Goal: Task Accomplishment & Management: Use online tool/utility

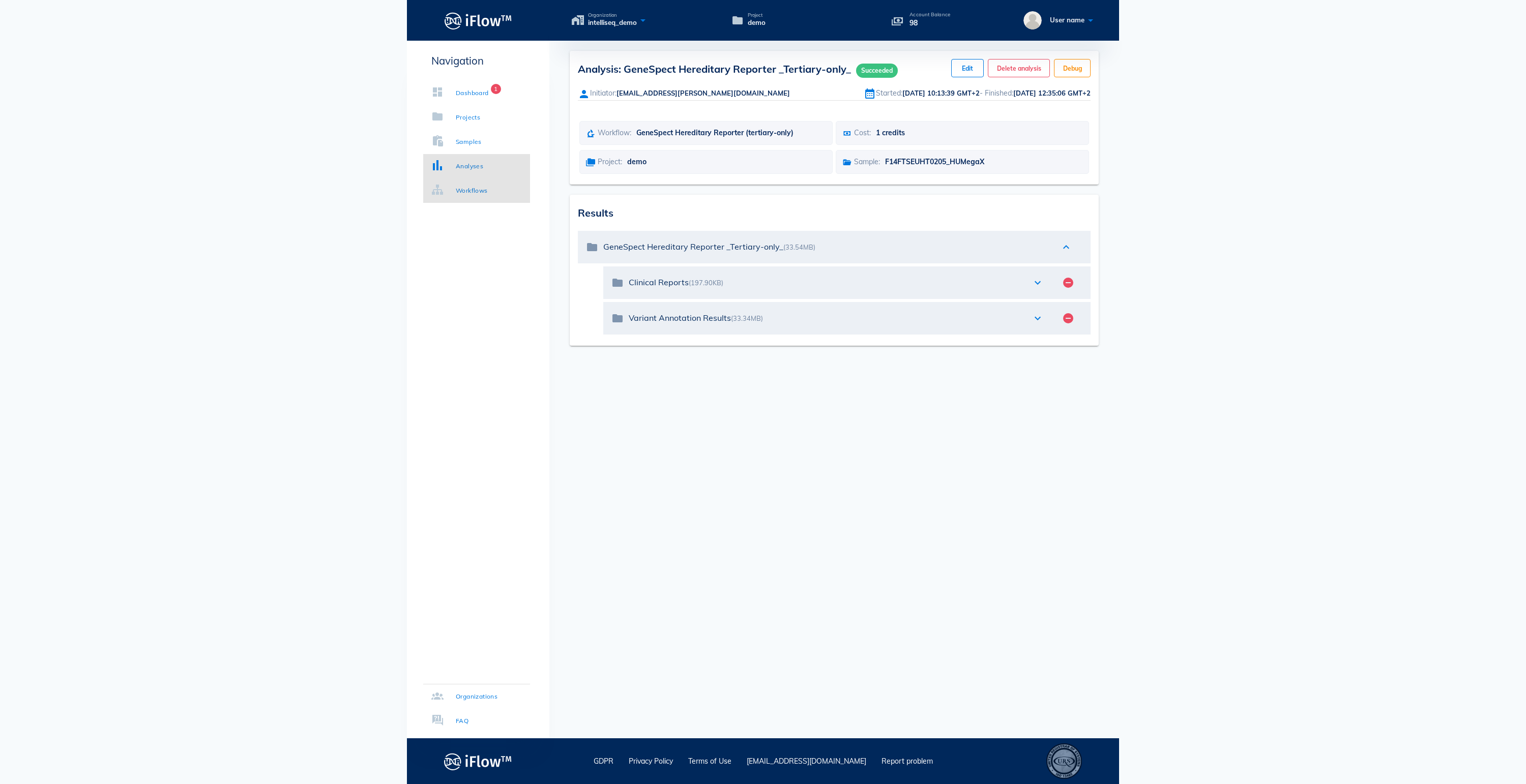
click at [487, 190] on div "Workflows" at bounding box center [471, 191] width 32 height 10
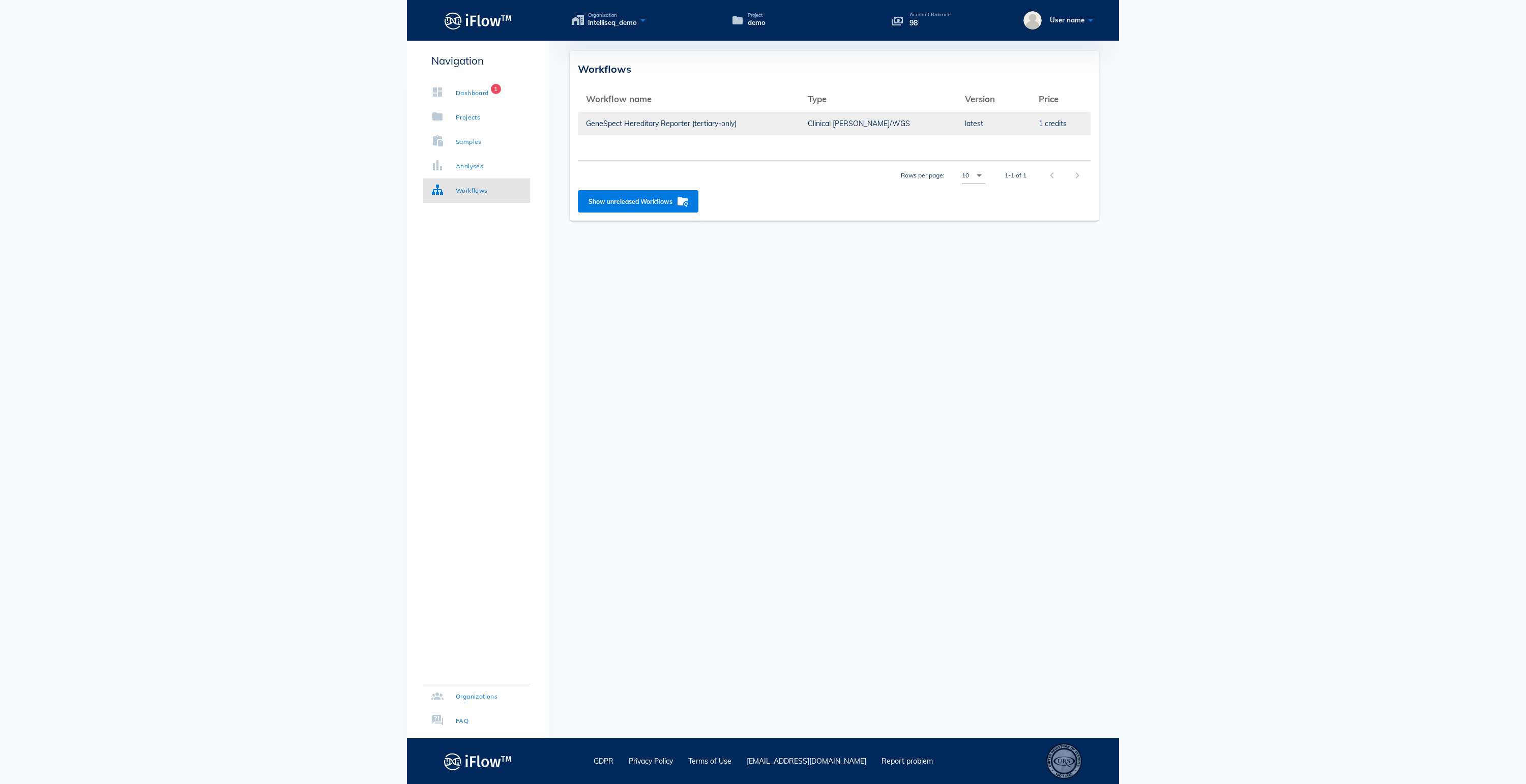
click at [897, 123] on td "Clinical [PERSON_NAME]/WGS" at bounding box center [878, 124] width 157 height 24
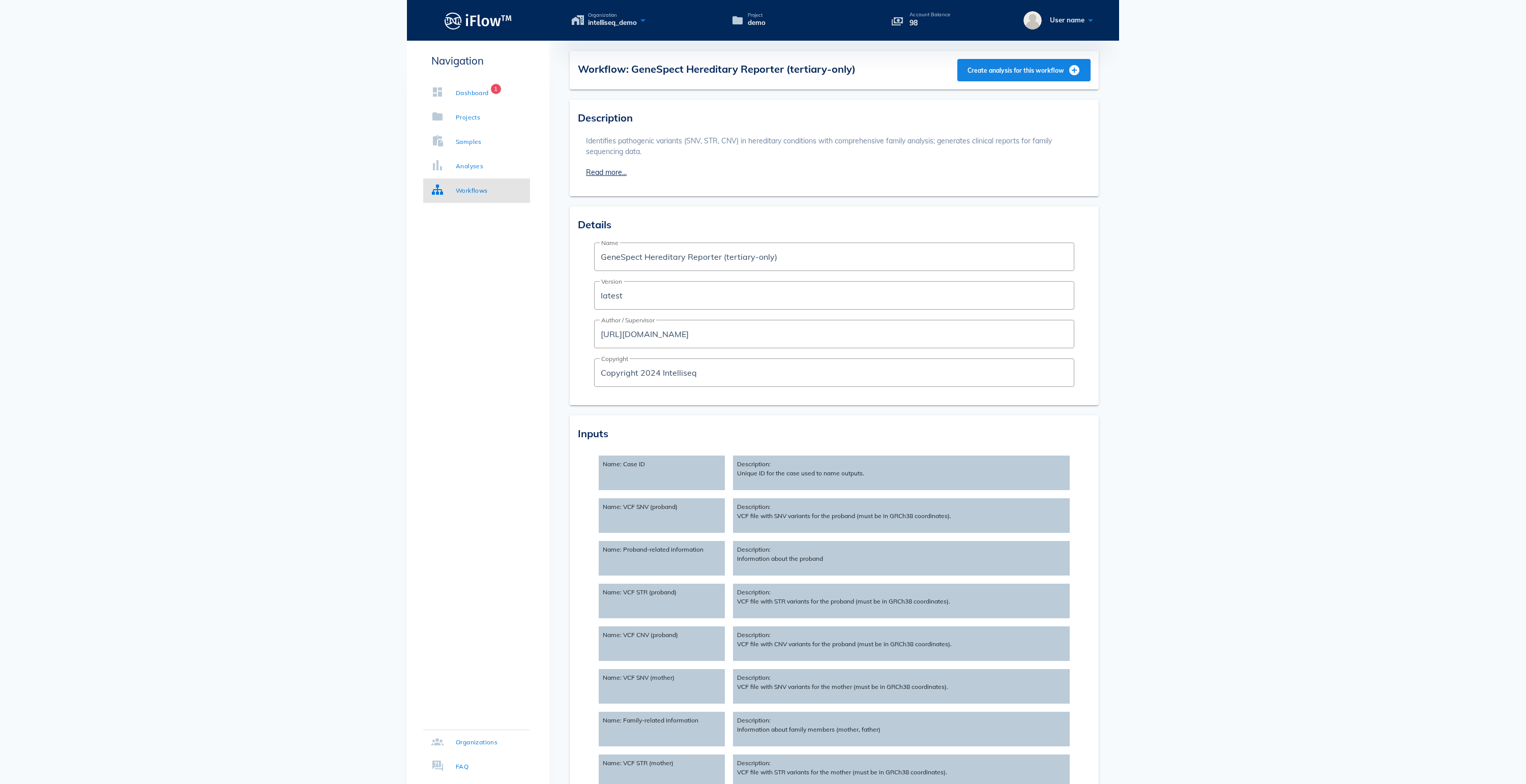
click at [1033, 64] on span "Create analysis for this workflow" at bounding box center [1023, 70] width 113 height 13
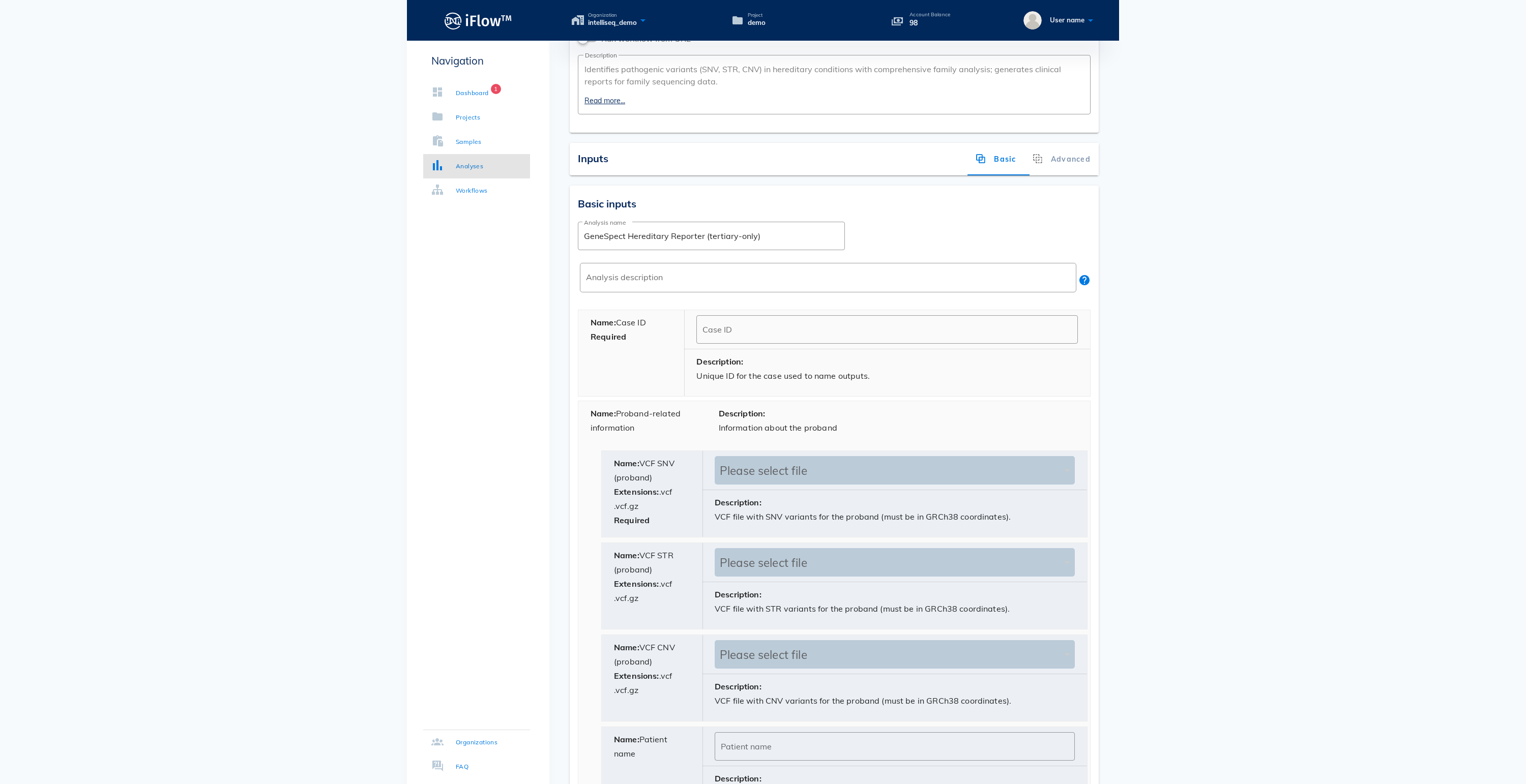
scroll to position [176, 0]
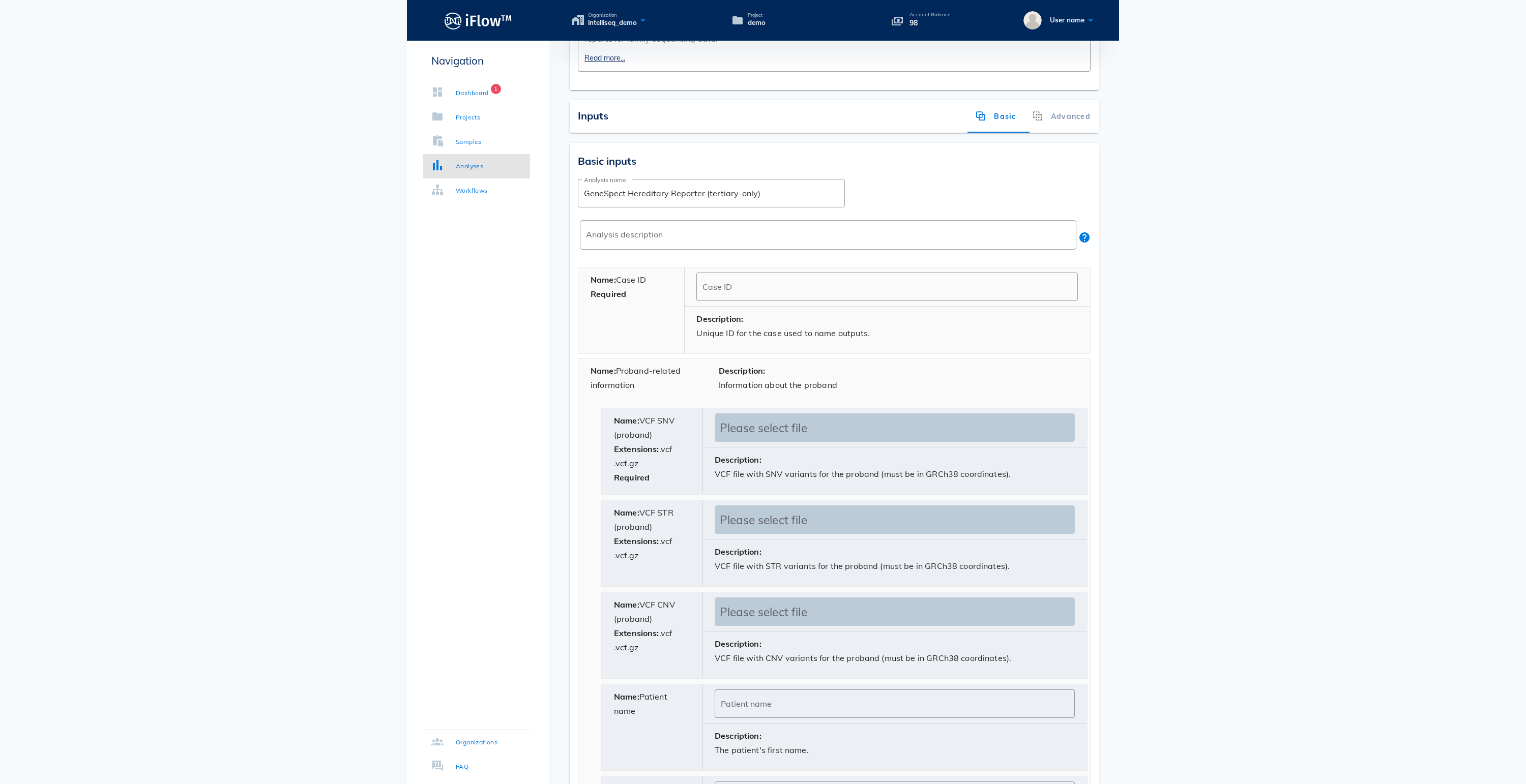
drag, startPoint x: 665, startPoint y: 296, endPoint x: 621, endPoint y: 296, distance: 44.0
click at [621, 296] on div "Name: Case ID Required" at bounding box center [632, 311] width 107 height 86
click at [765, 295] on input "Case ID" at bounding box center [887, 287] width 369 height 16
type input "Subject ID"
click at [650, 299] on div "Name: Case ID Required" at bounding box center [632, 311] width 107 height 86
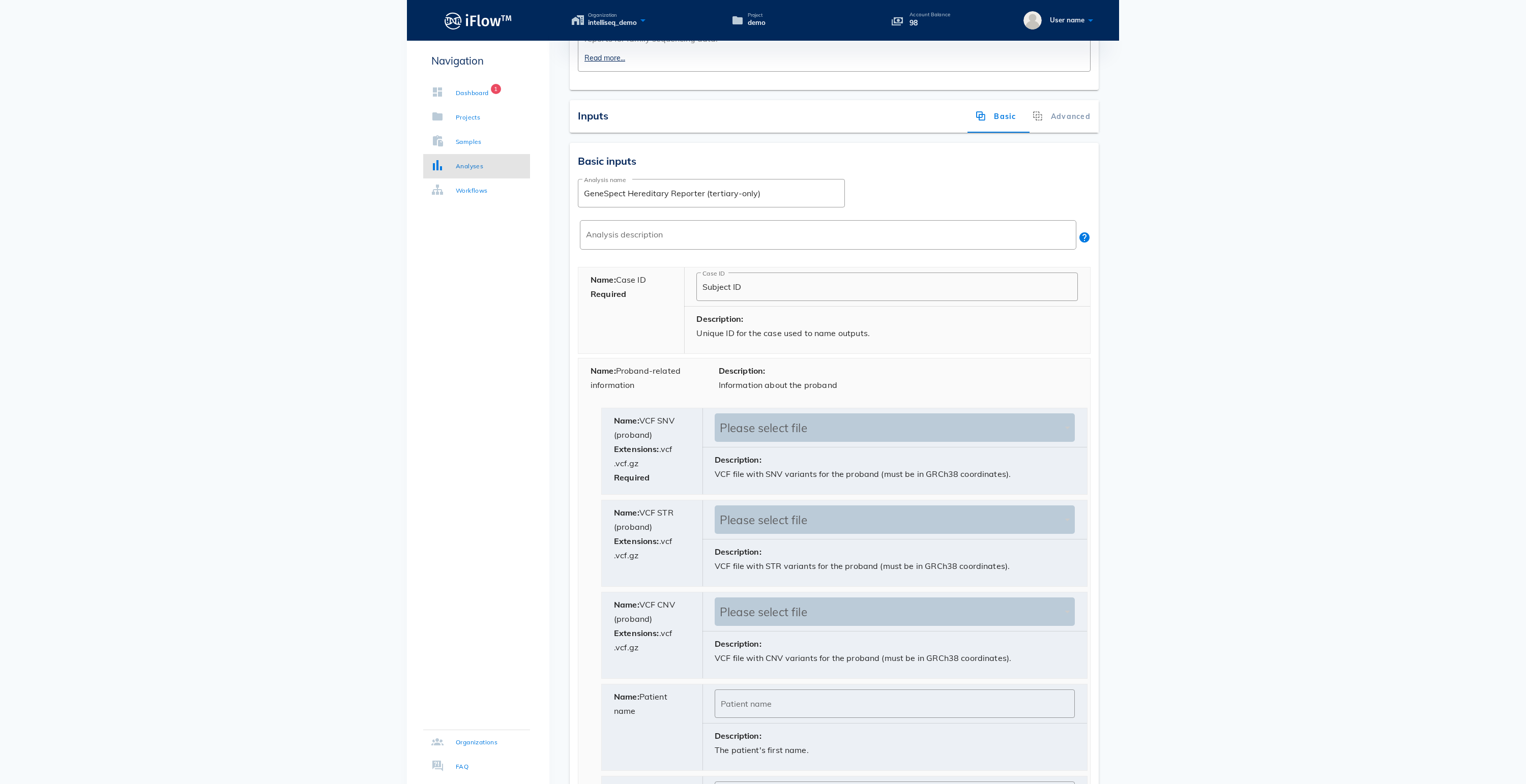
drag, startPoint x: 658, startPoint y: 293, endPoint x: 624, endPoint y: 293, distance: 34.0
click at [624, 293] on div "Name: Case ID Required" at bounding box center [632, 311] width 107 height 86
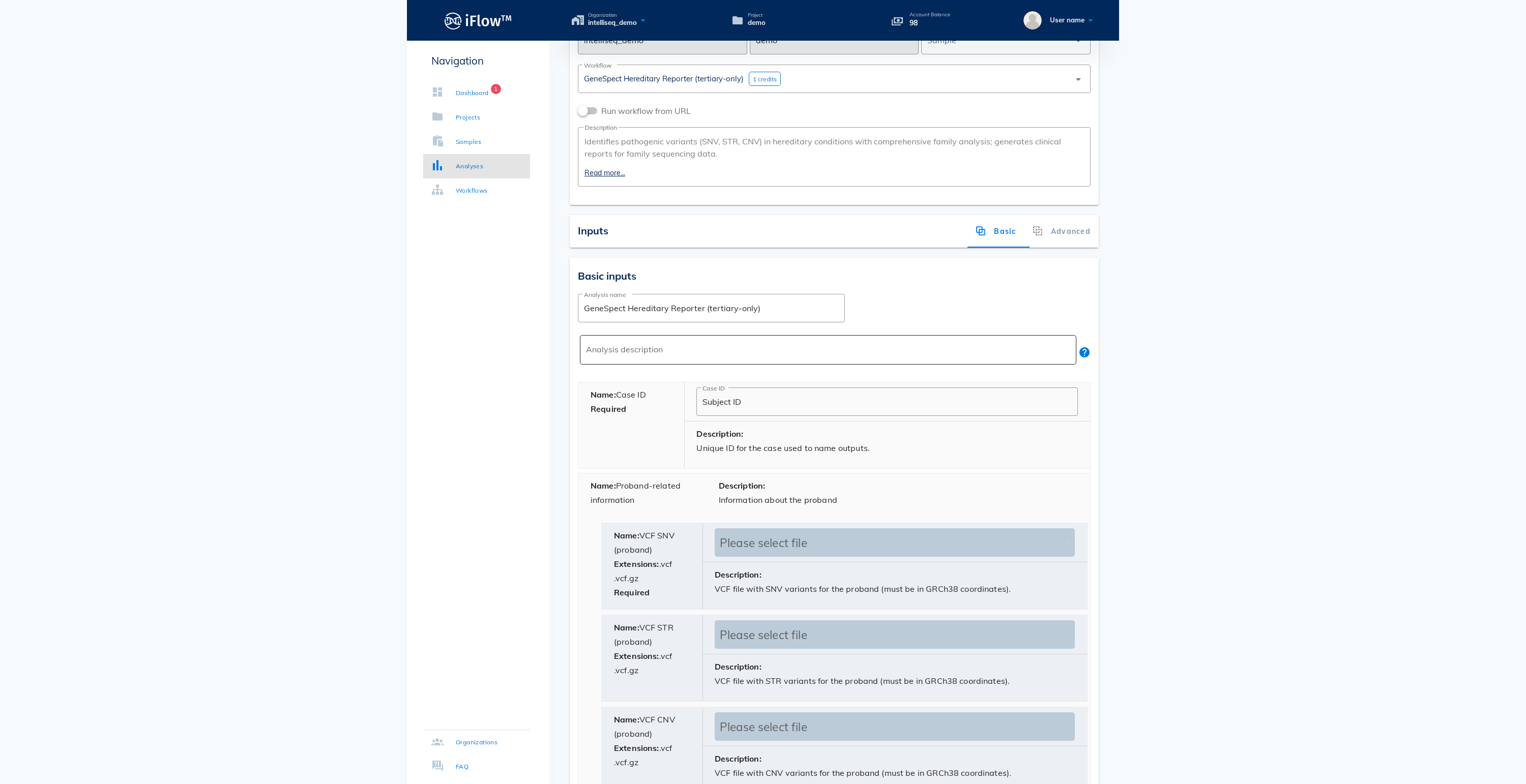
scroll to position [105, 0]
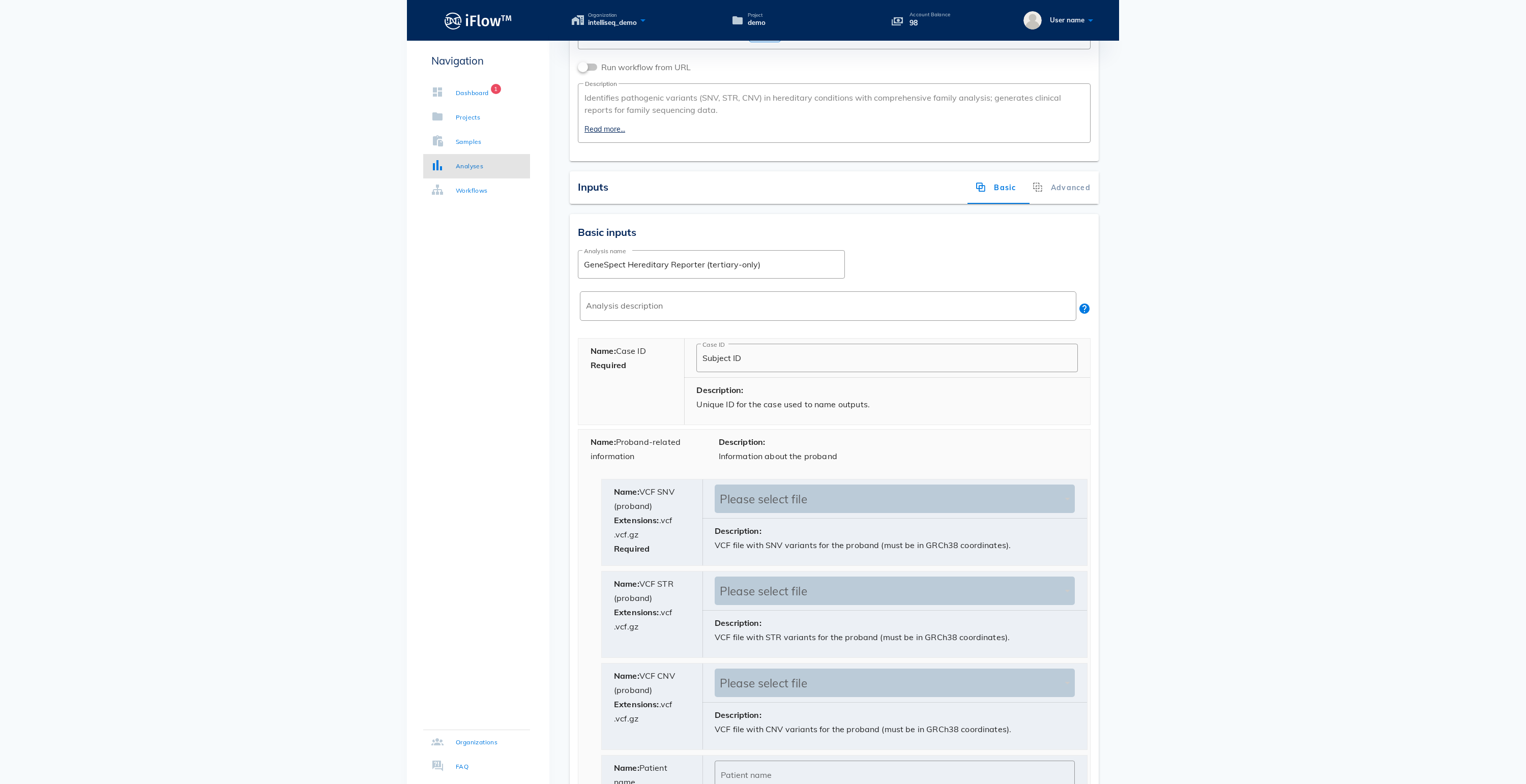
click at [646, 367] on div "Name: Case ID Required" at bounding box center [632, 382] width 107 height 86
drag, startPoint x: 662, startPoint y: 367, endPoint x: 621, endPoint y: 367, distance: 41.0
click at [621, 367] on div "Name: Case ID Required" at bounding box center [632, 382] width 107 height 86
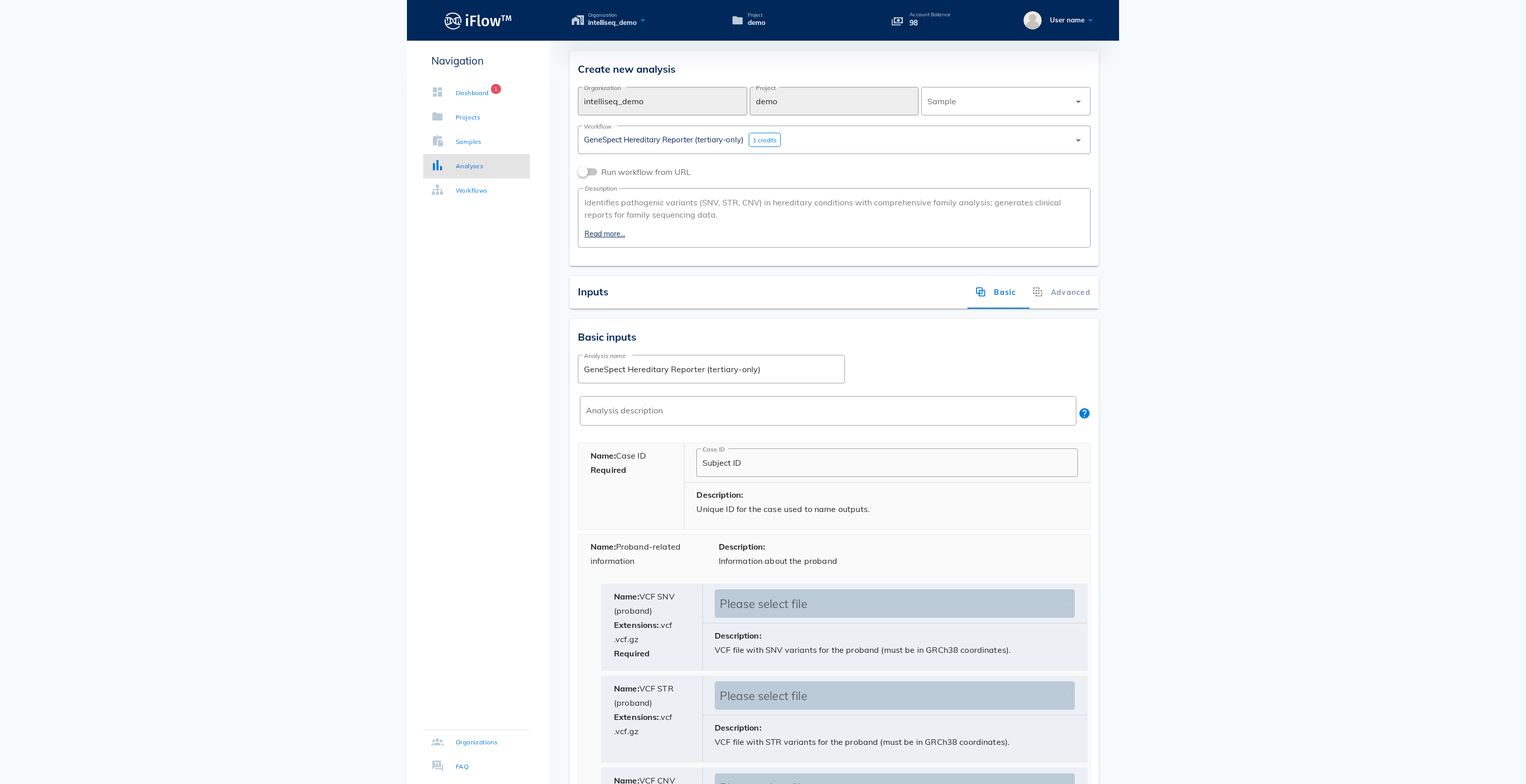
scroll to position [0, 0]
click at [946, 97] on div at bounding box center [999, 101] width 143 height 24
click at [959, 108] on div "F14FTSEUHT0205_HUMegaX" at bounding box center [1005, 103] width 153 height 10
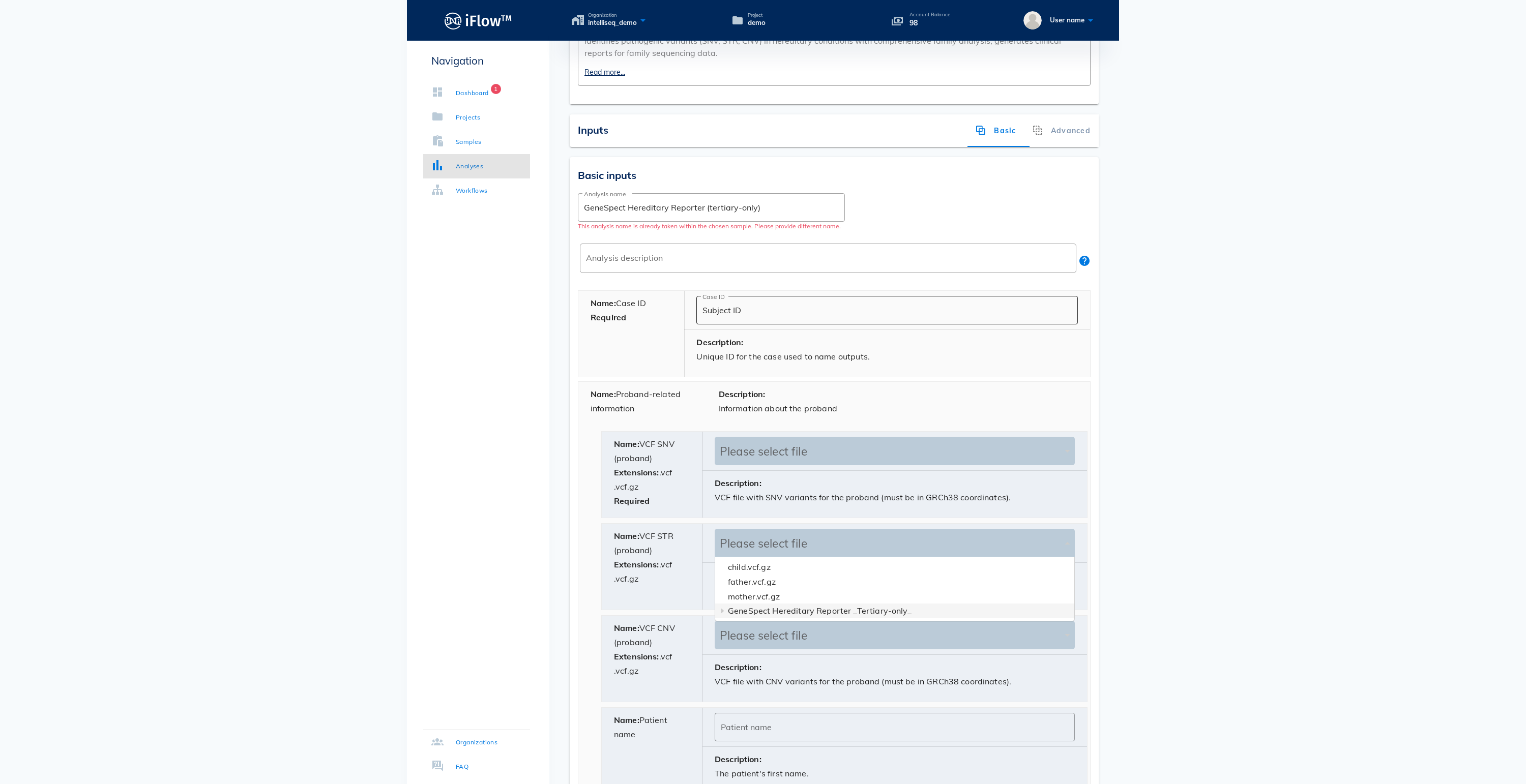
scroll to position [180, 0]
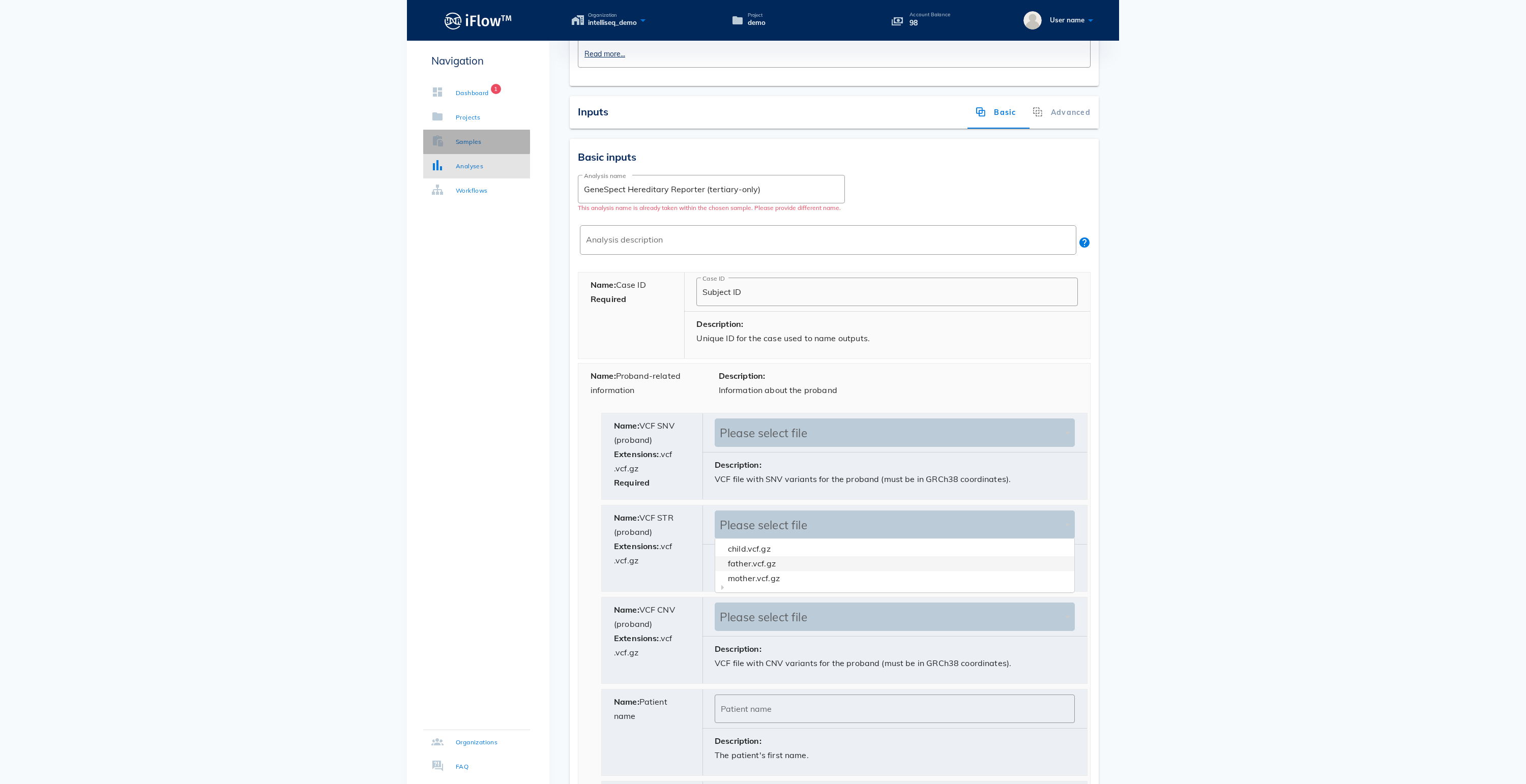
click at [482, 146] on div "Samples" at bounding box center [468, 142] width 26 height 10
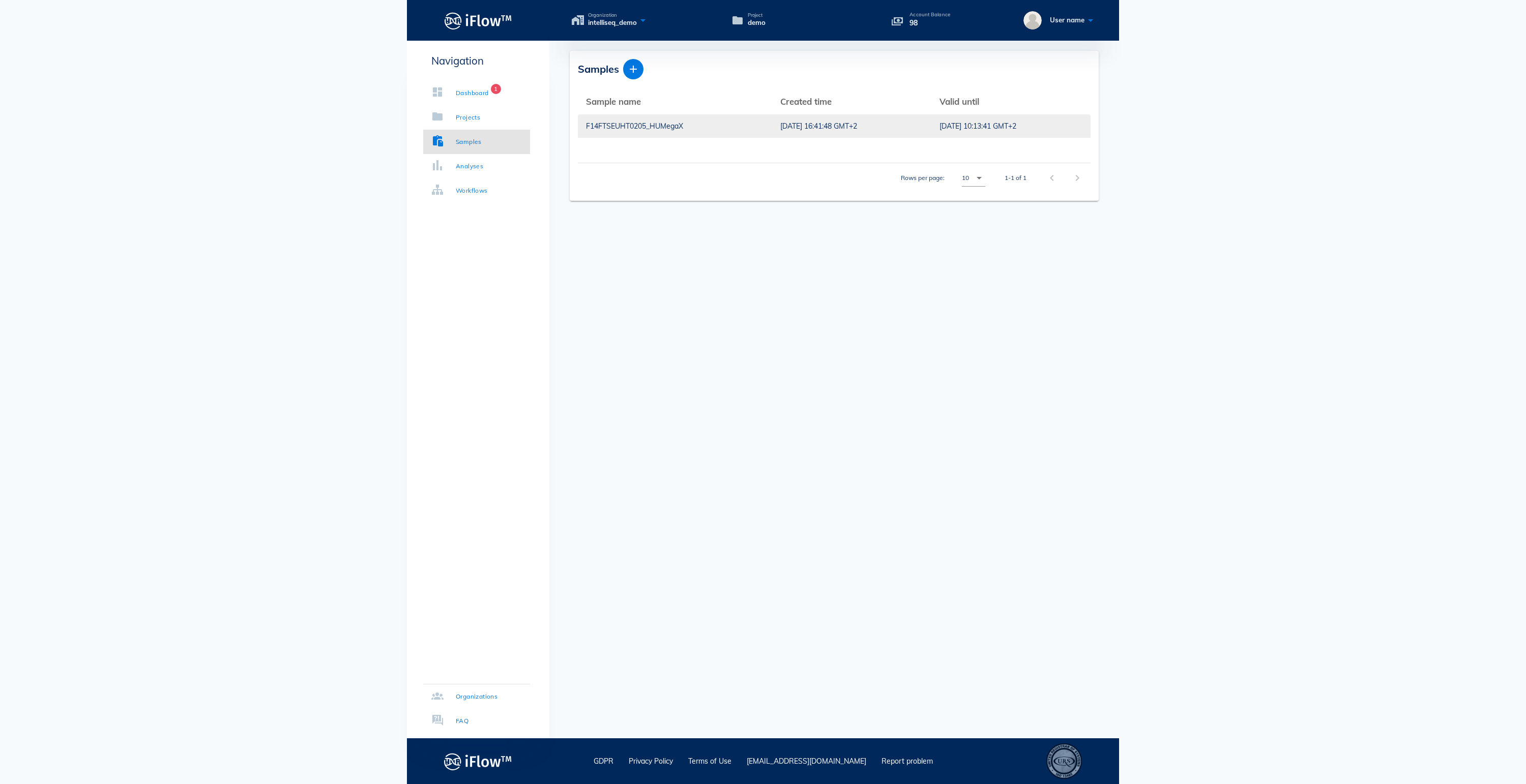
click at [613, 126] on div "F14FTSEUHT0205_HUMegaX" at bounding box center [675, 126] width 178 height 24
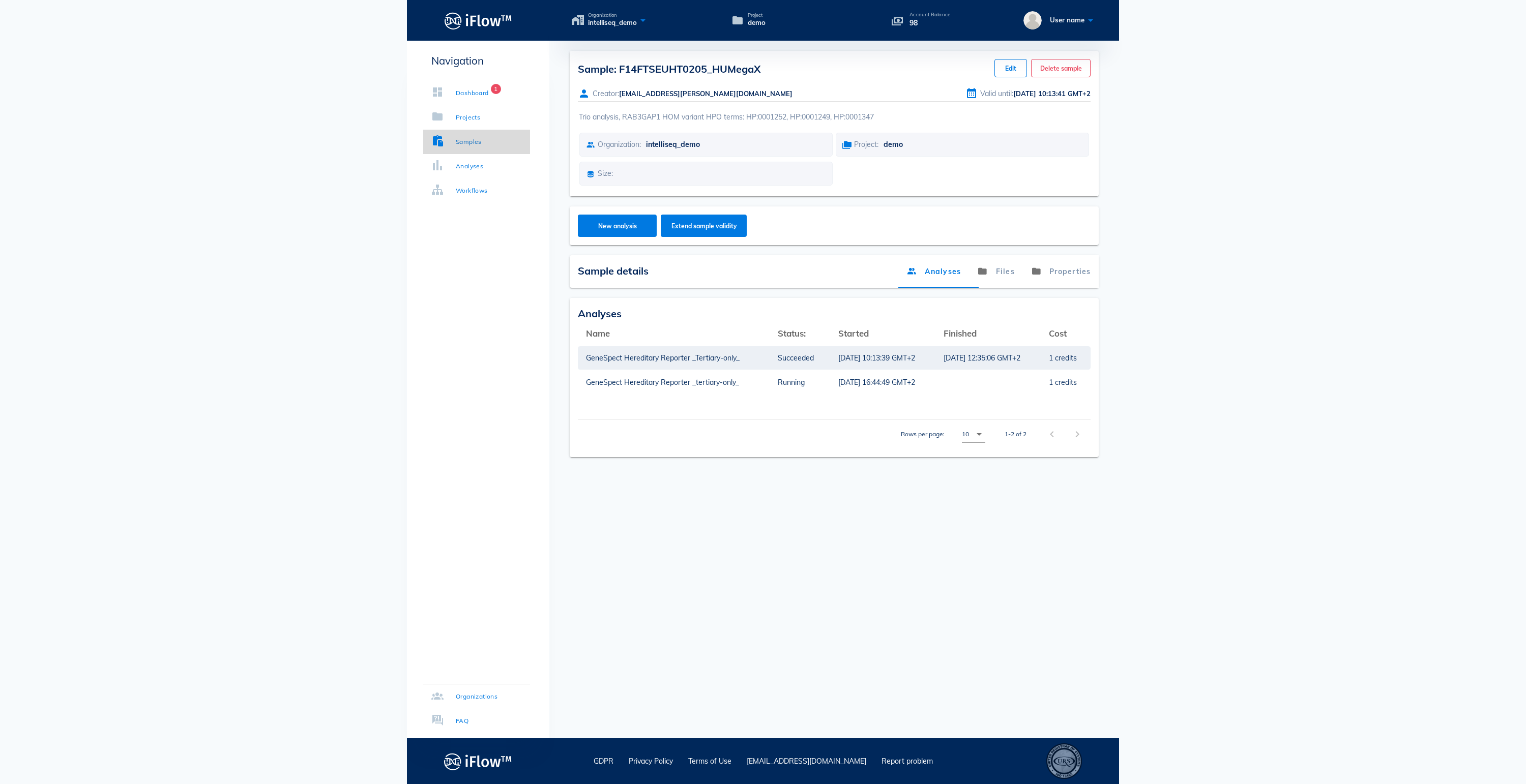
click at [482, 144] on div "Samples" at bounding box center [468, 142] width 26 height 10
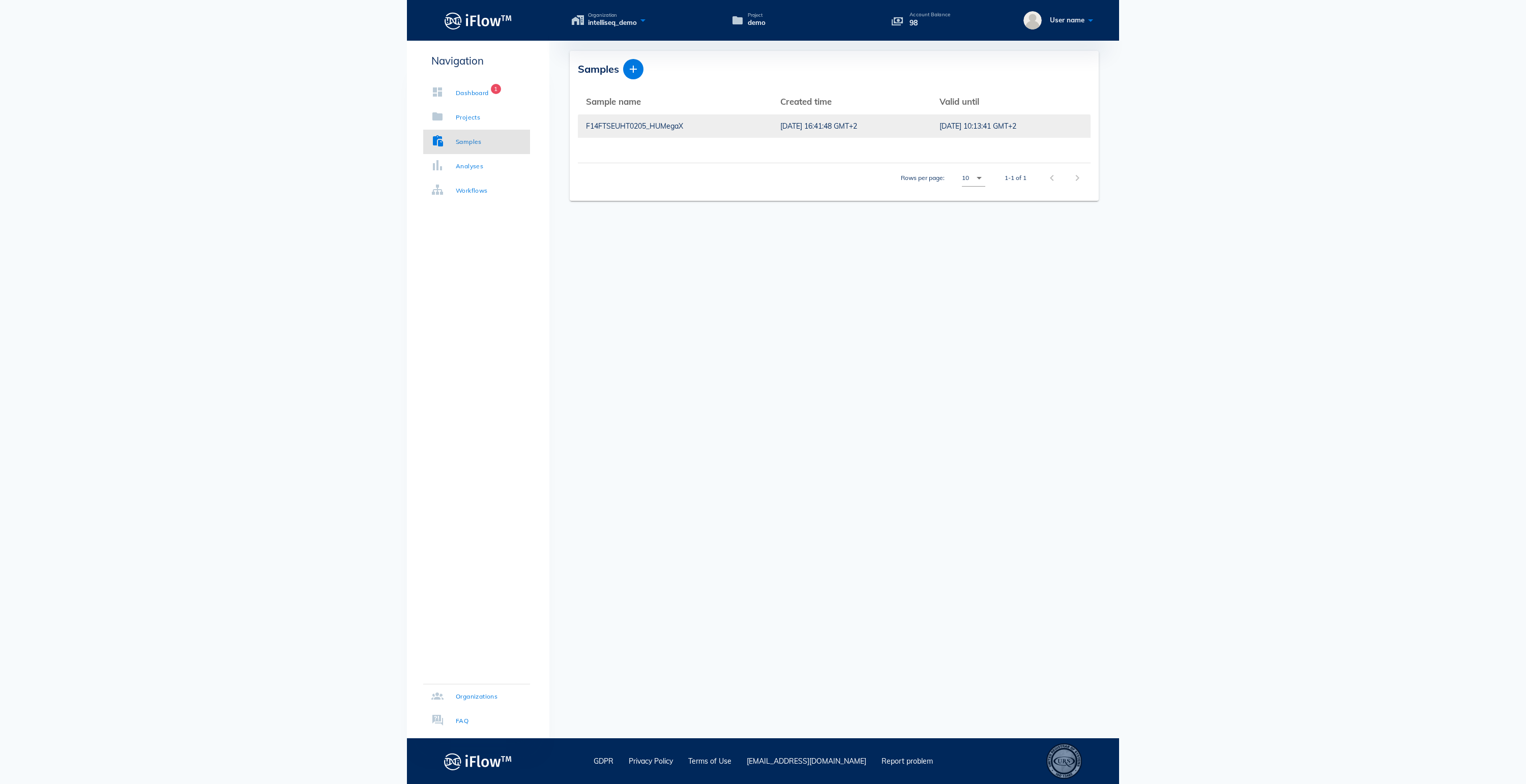
click at [615, 129] on div "F14FTSEUHT0205_HUMegaX" at bounding box center [675, 126] width 178 height 24
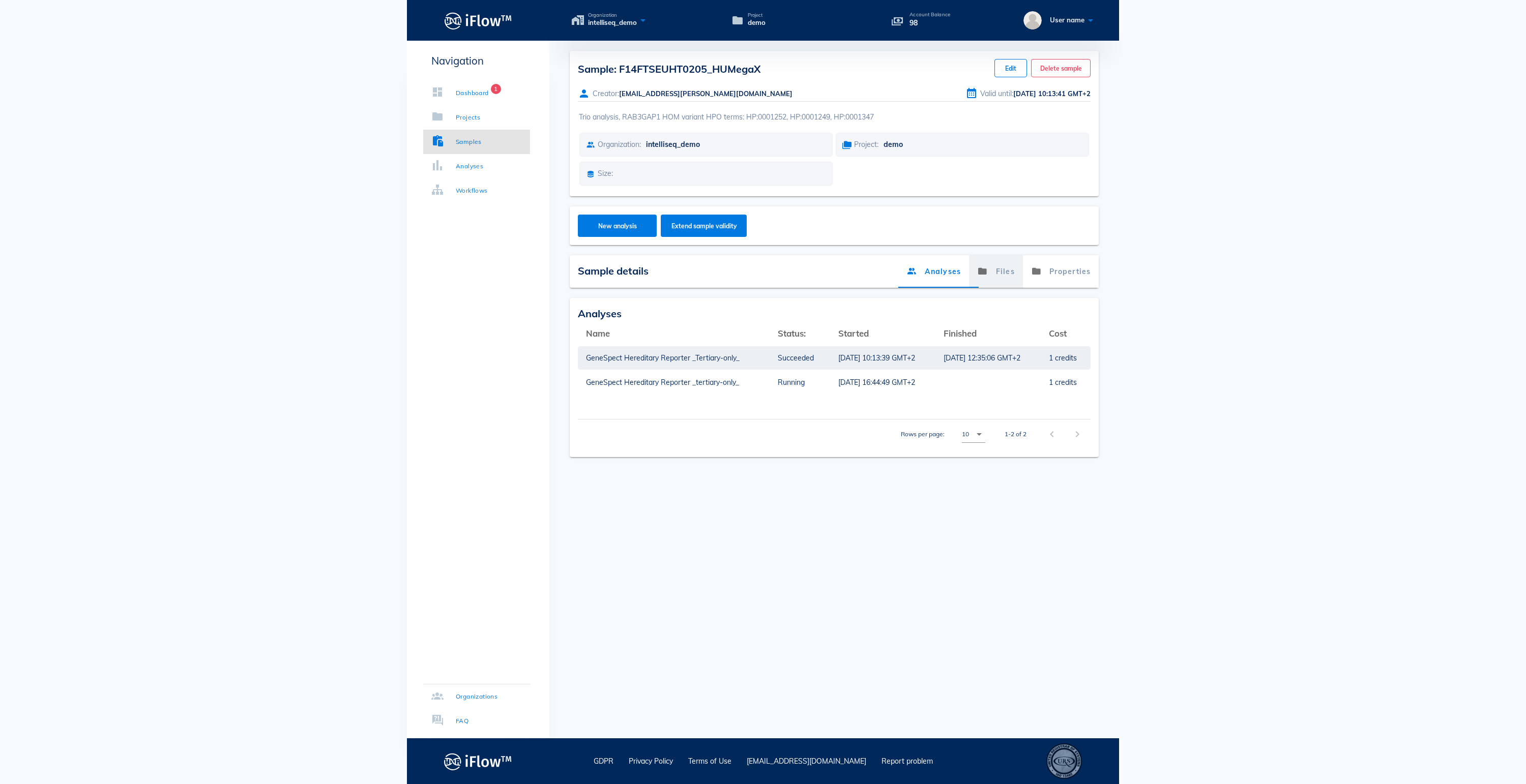
click at [971, 288] on link "Files" at bounding box center [996, 271] width 54 height 33
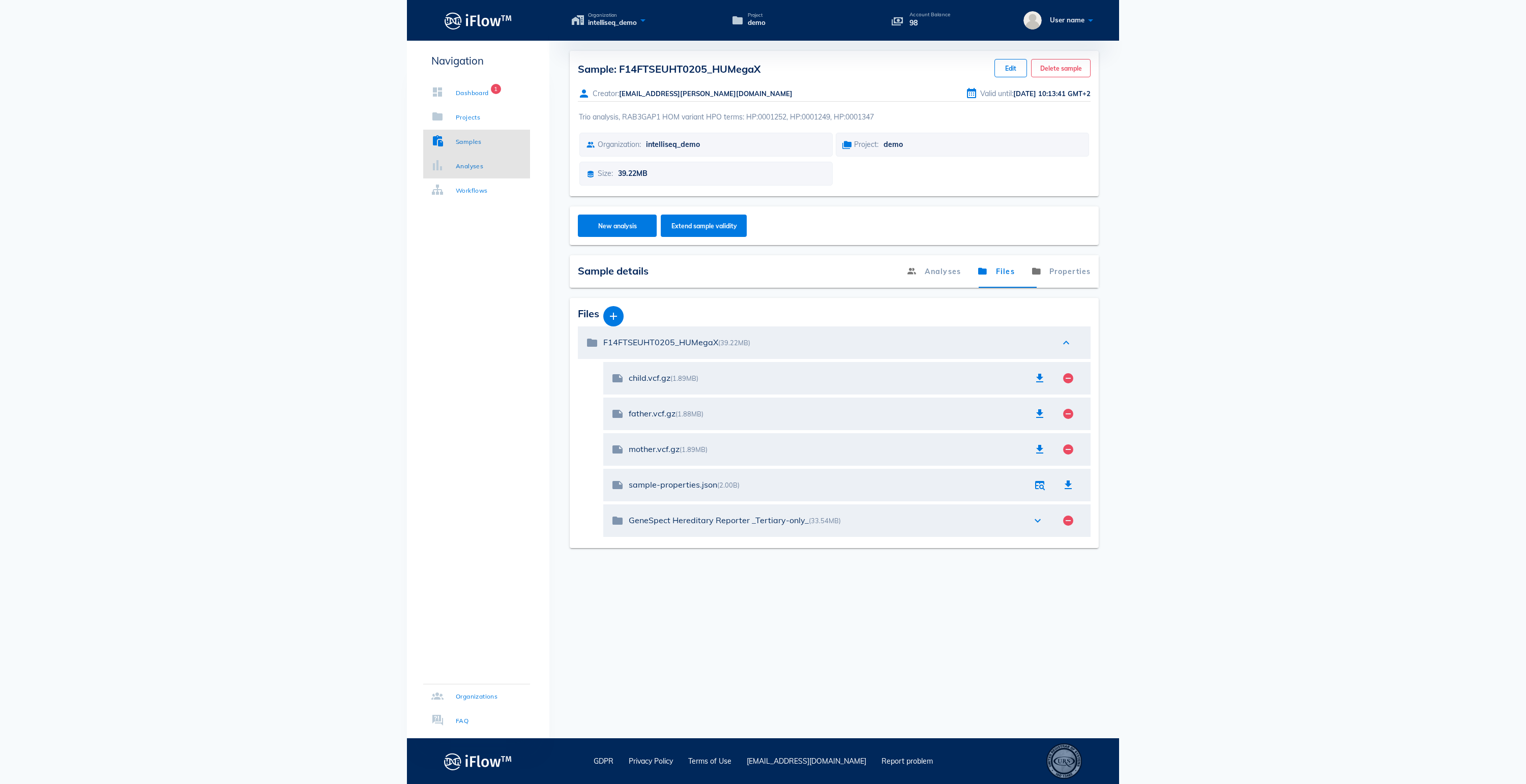
click at [501, 165] on link "Analyses" at bounding box center [476, 166] width 107 height 24
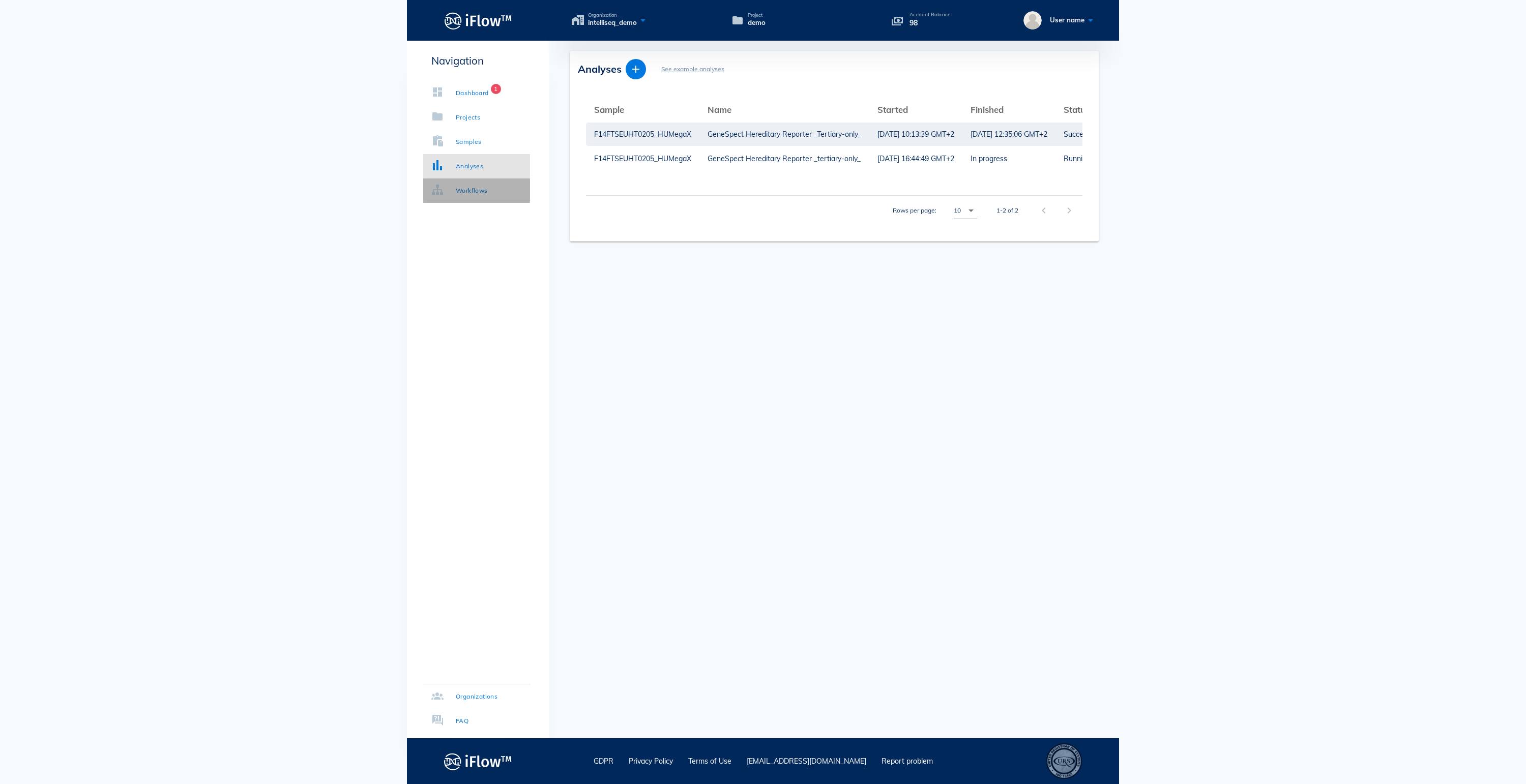
click at [487, 190] on div "Workflows" at bounding box center [471, 191] width 32 height 10
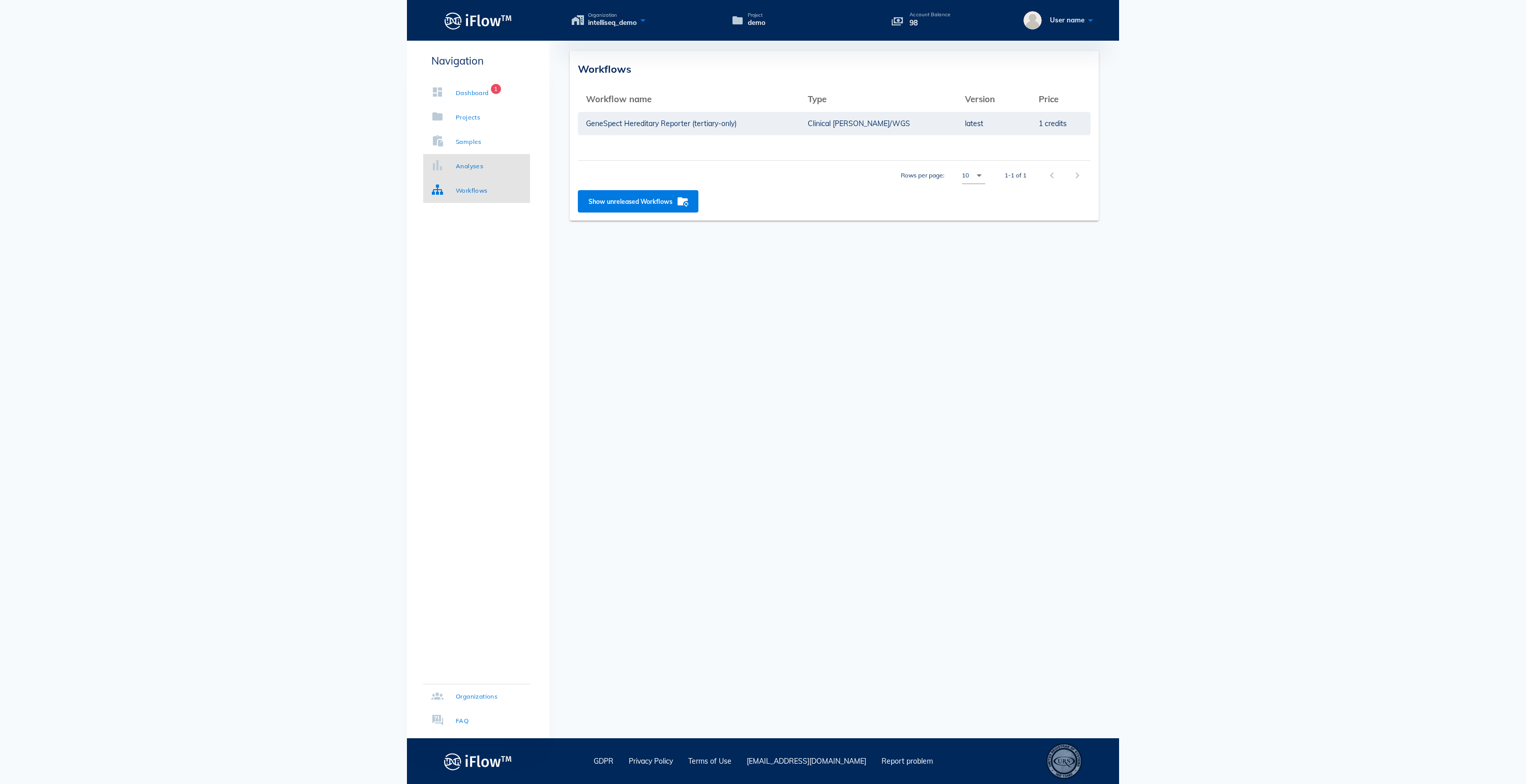
click at [483, 162] on div "Analyses" at bounding box center [469, 166] width 27 height 10
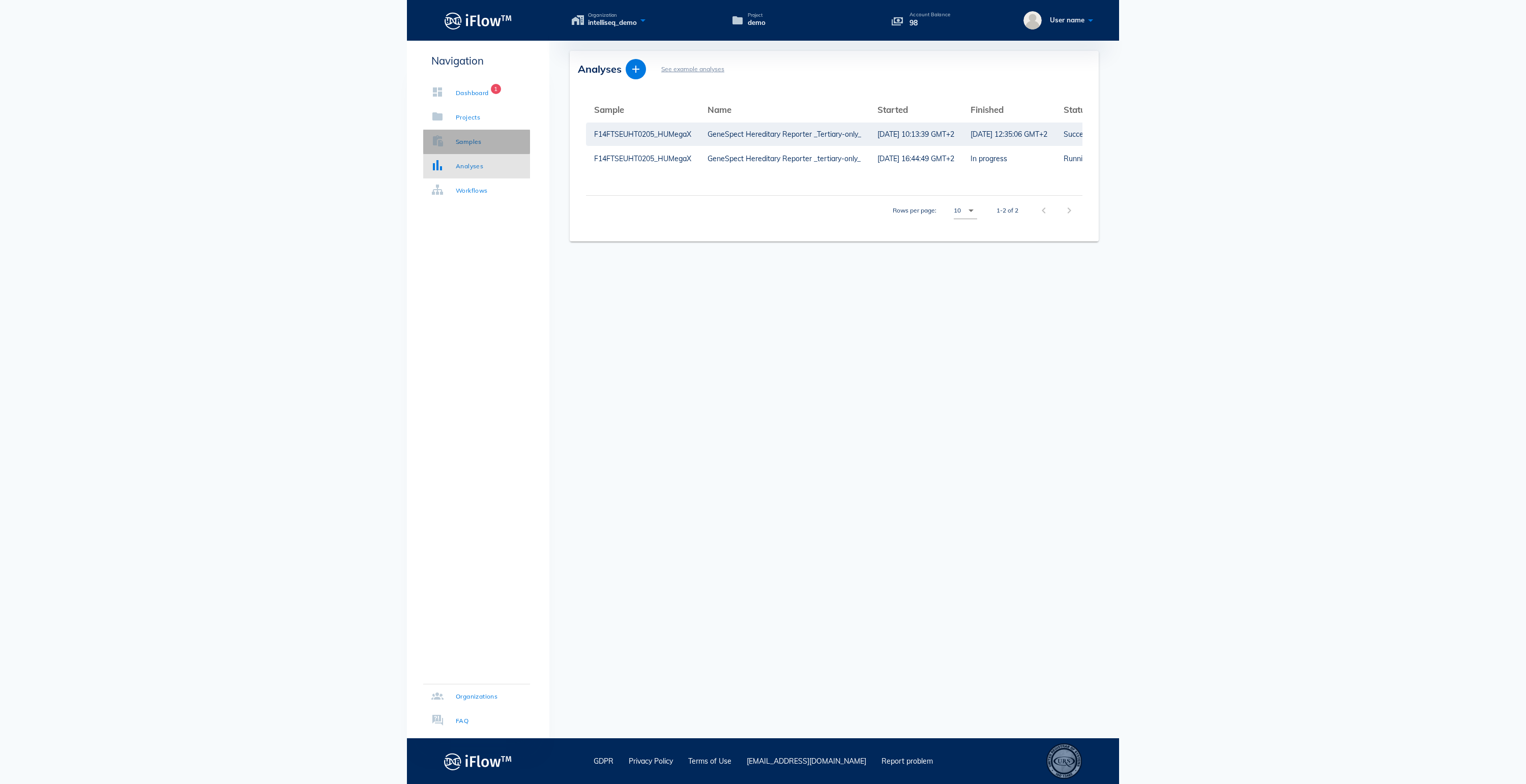
click at [475, 137] on div "Samples" at bounding box center [468, 142] width 26 height 10
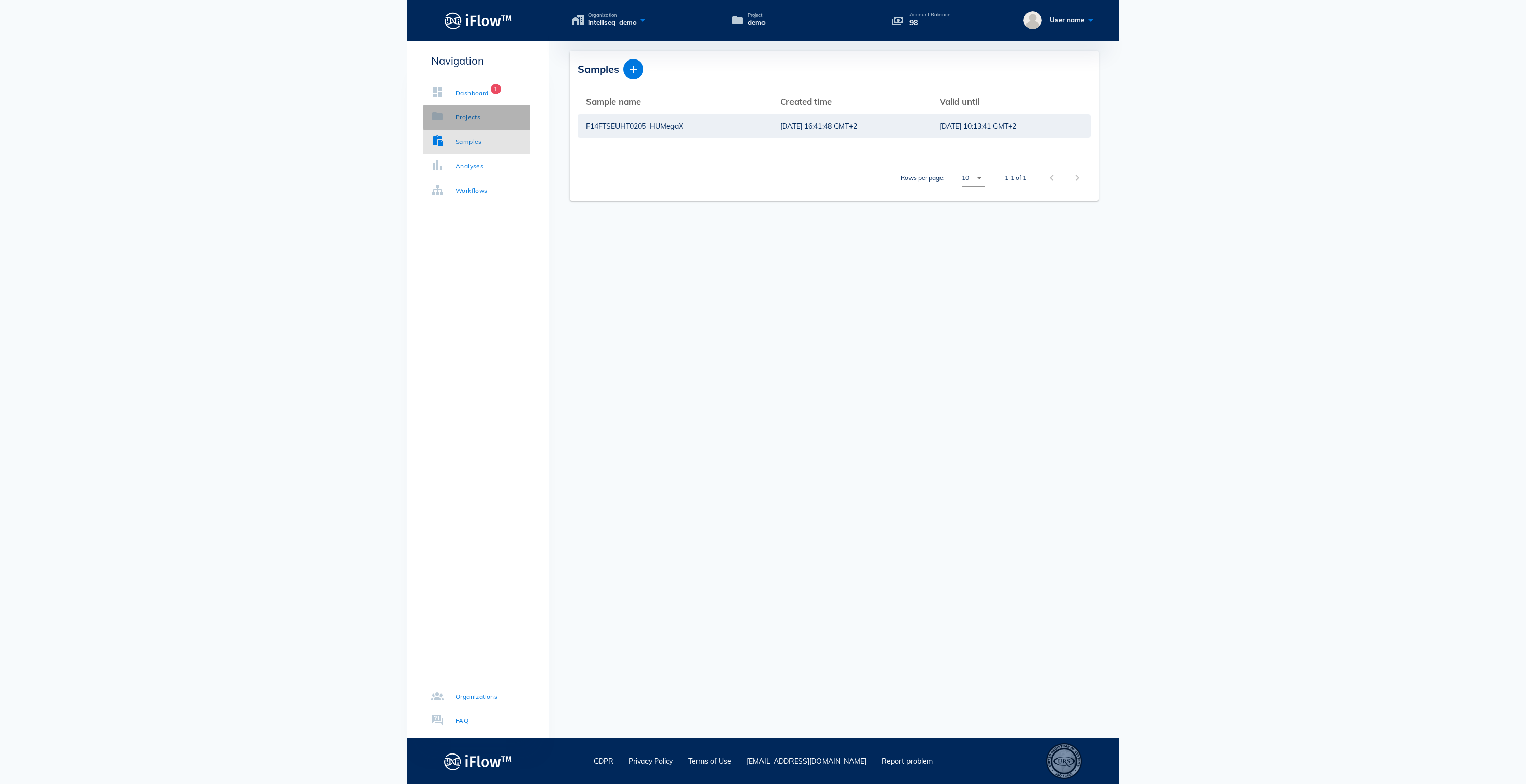
click at [471, 116] on div "Projects" at bounding box center [467, 118] width 24 height 10
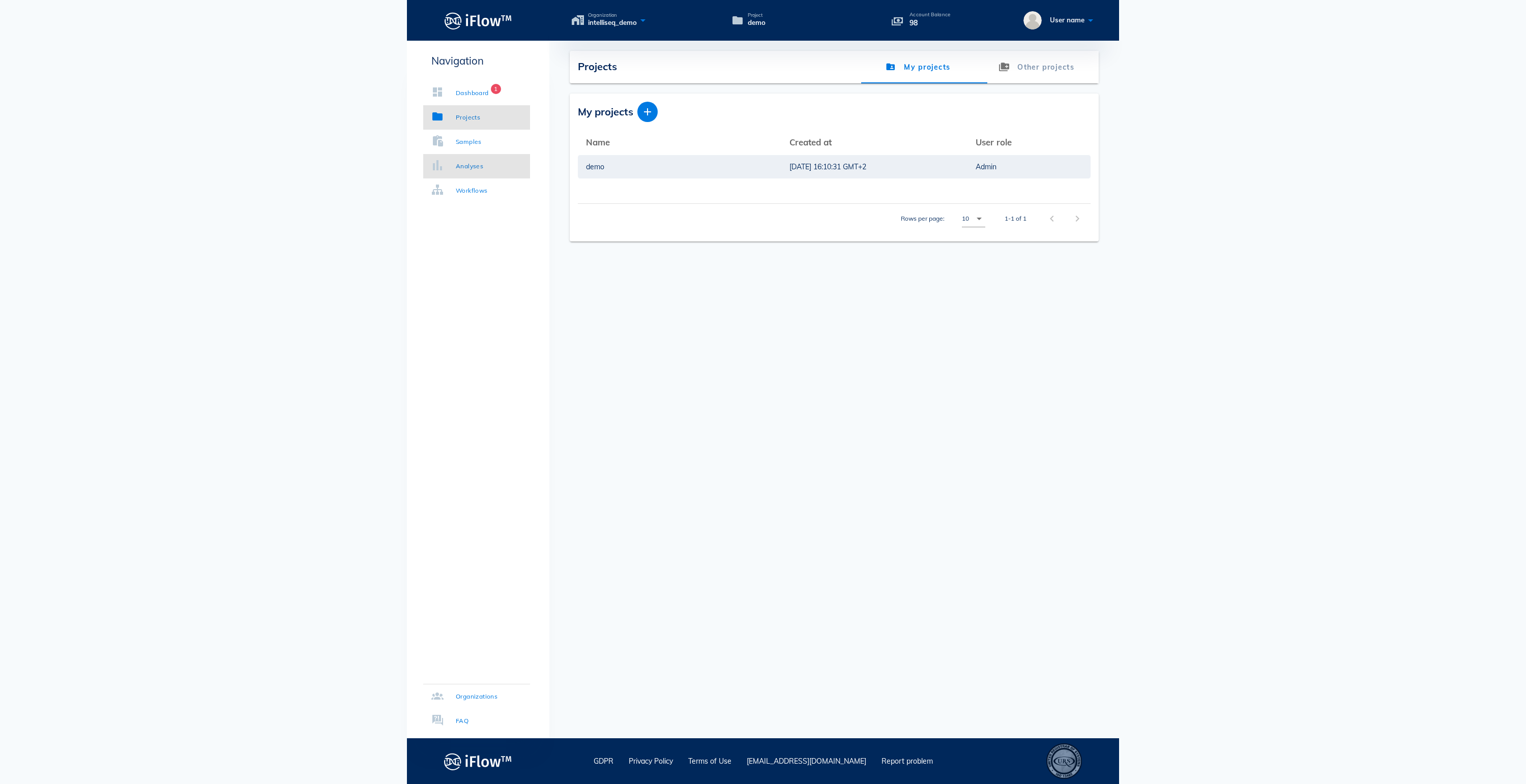
click at [483, 165] on div "Analyses" at bounding box center [469, 166] width 27 height 10
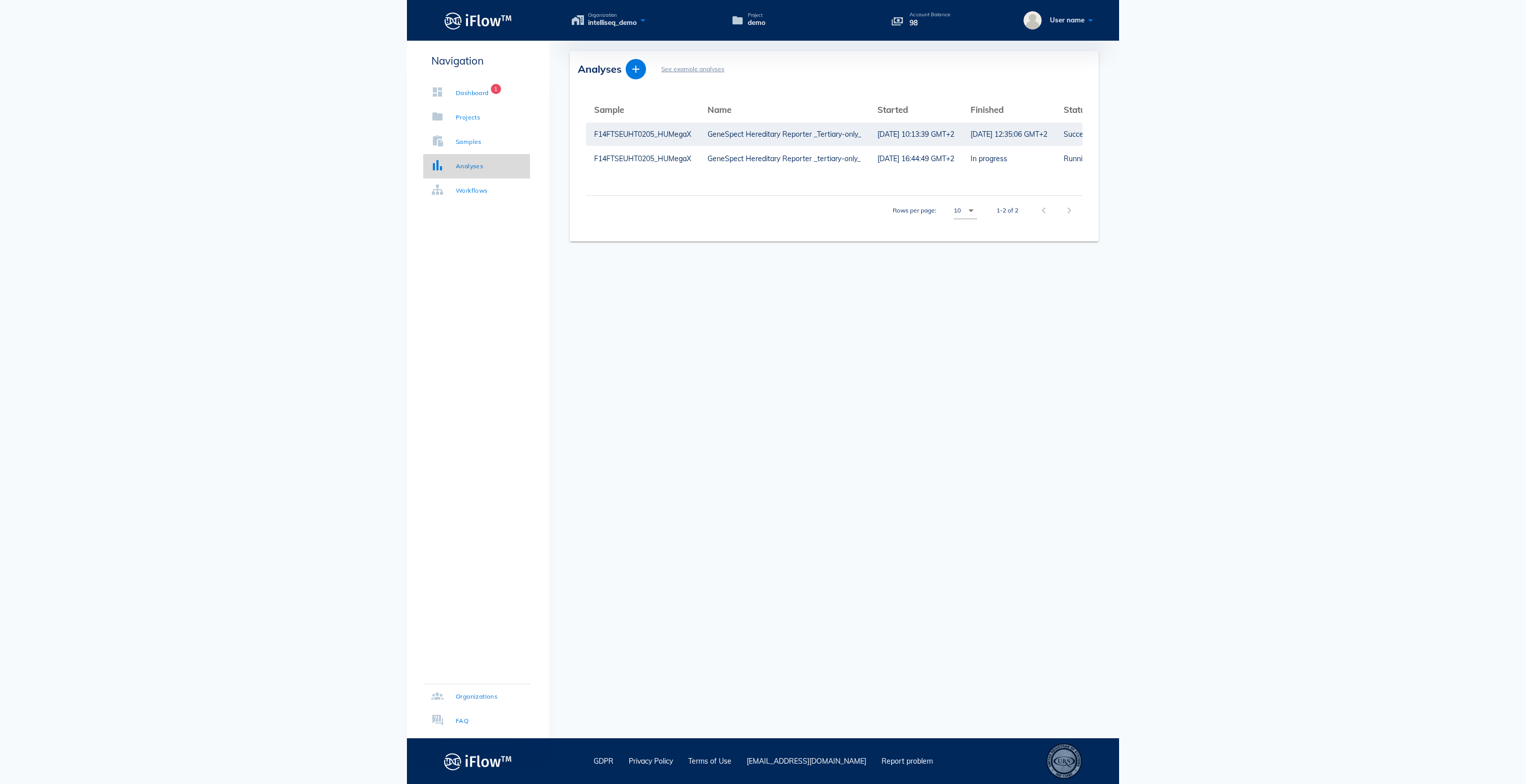
click at [483, 168] on div "Analyses" at bounding box center [469, 166] width 27 height 10
click at [487, 195] on div "Workflows" at bounding box center [471, 191] width 32 height 10
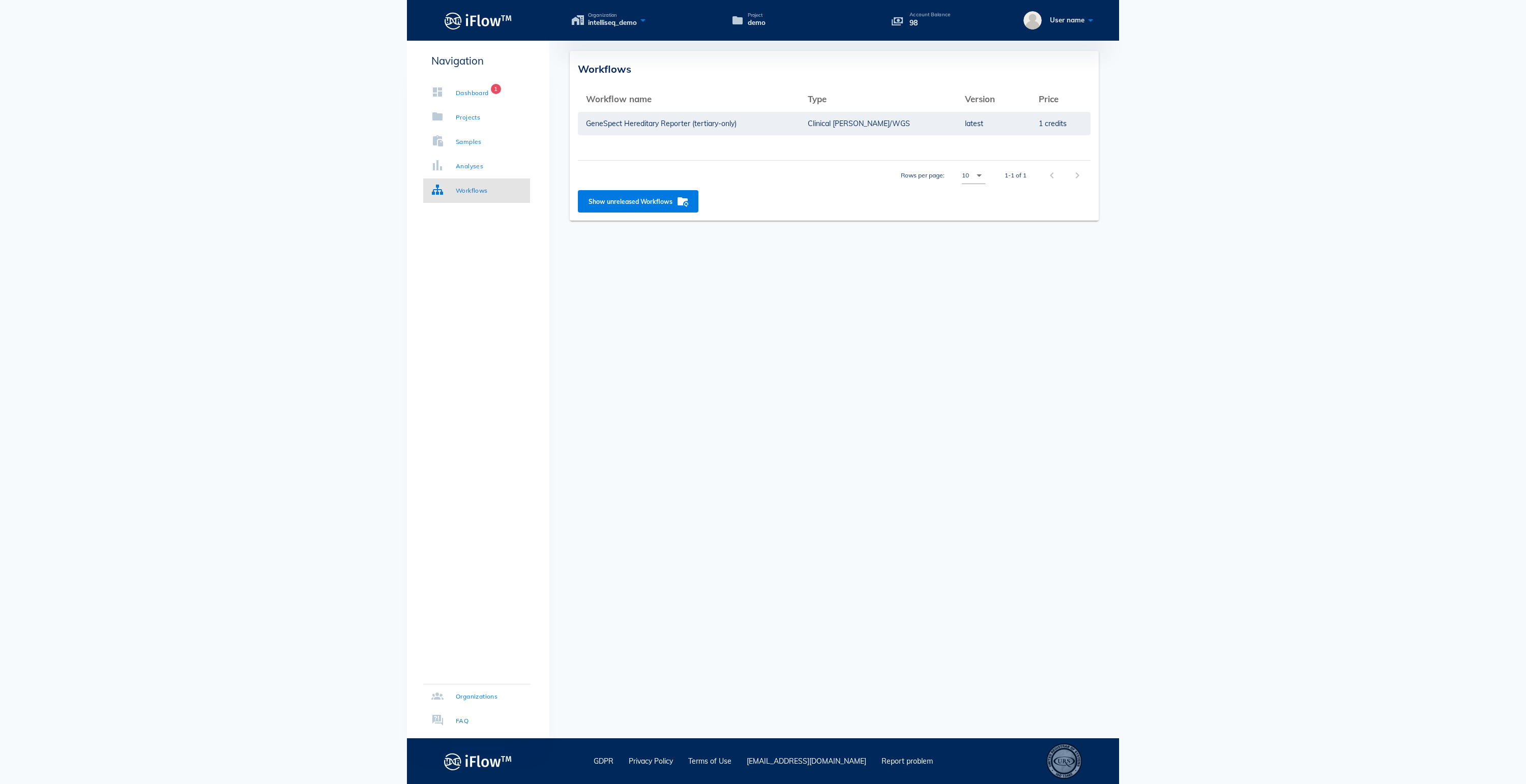
click at [968, 139] on div "Workflow name arrow_upward Type arrow_upward Version arrow_upward Price arrow_u…" at bounding box center [834, 139] width 513 height 104
click at [949, 120] on td "Clinical [PERSON_NAME]/WGS" at bounding box center [878, 124] width 157 height 24
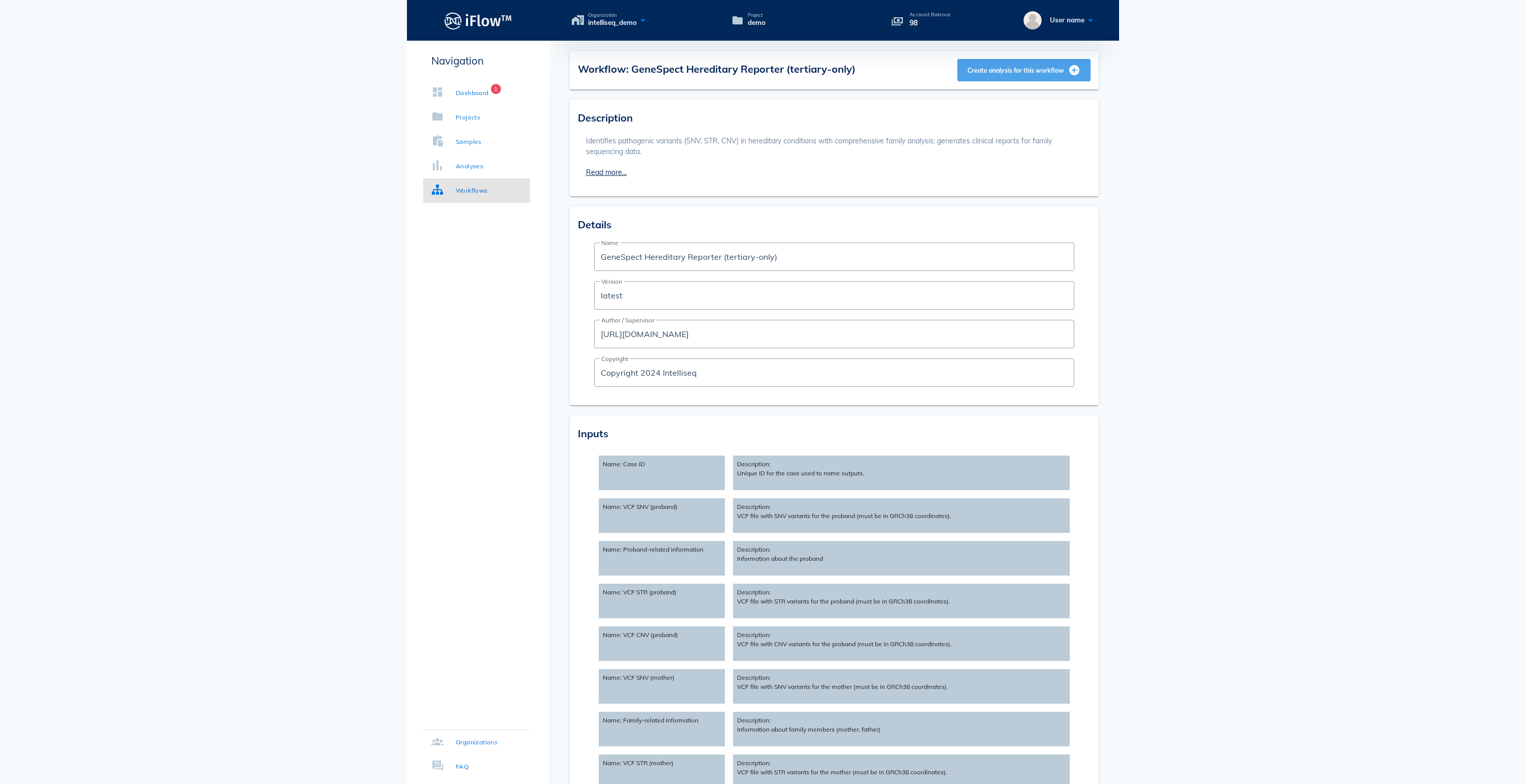
click at [1016, 74] on span "Create analysis for this workflow" at bounding box center [1023, 70] width 113 height 13
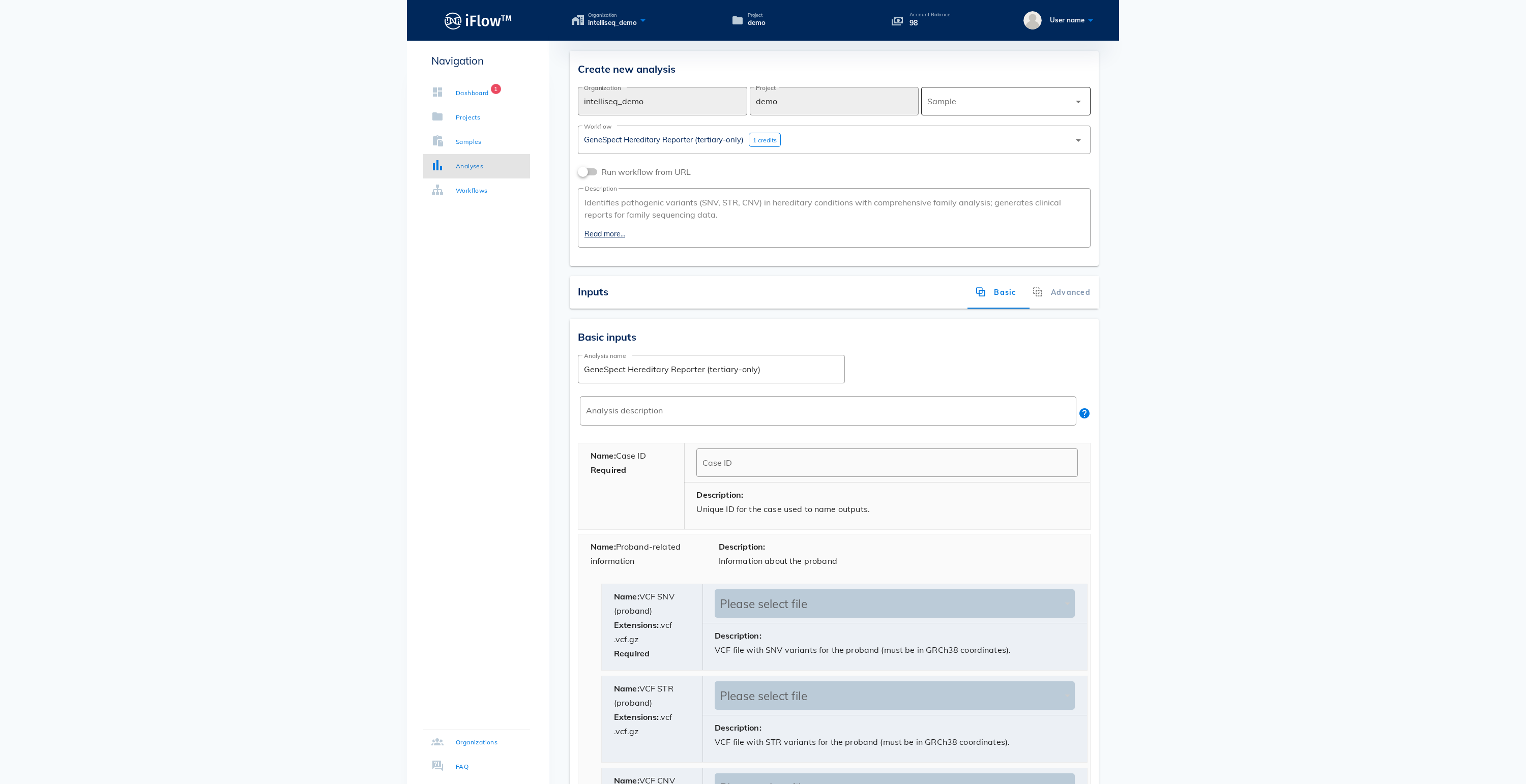
click at [997, 101] on div at bounding box center [999, 101] width 143 height 24
click at [970, 104] on div "F14FTSEUHT0205_HUMegaX" at bounding box center [1005, 103] width 153 height 10
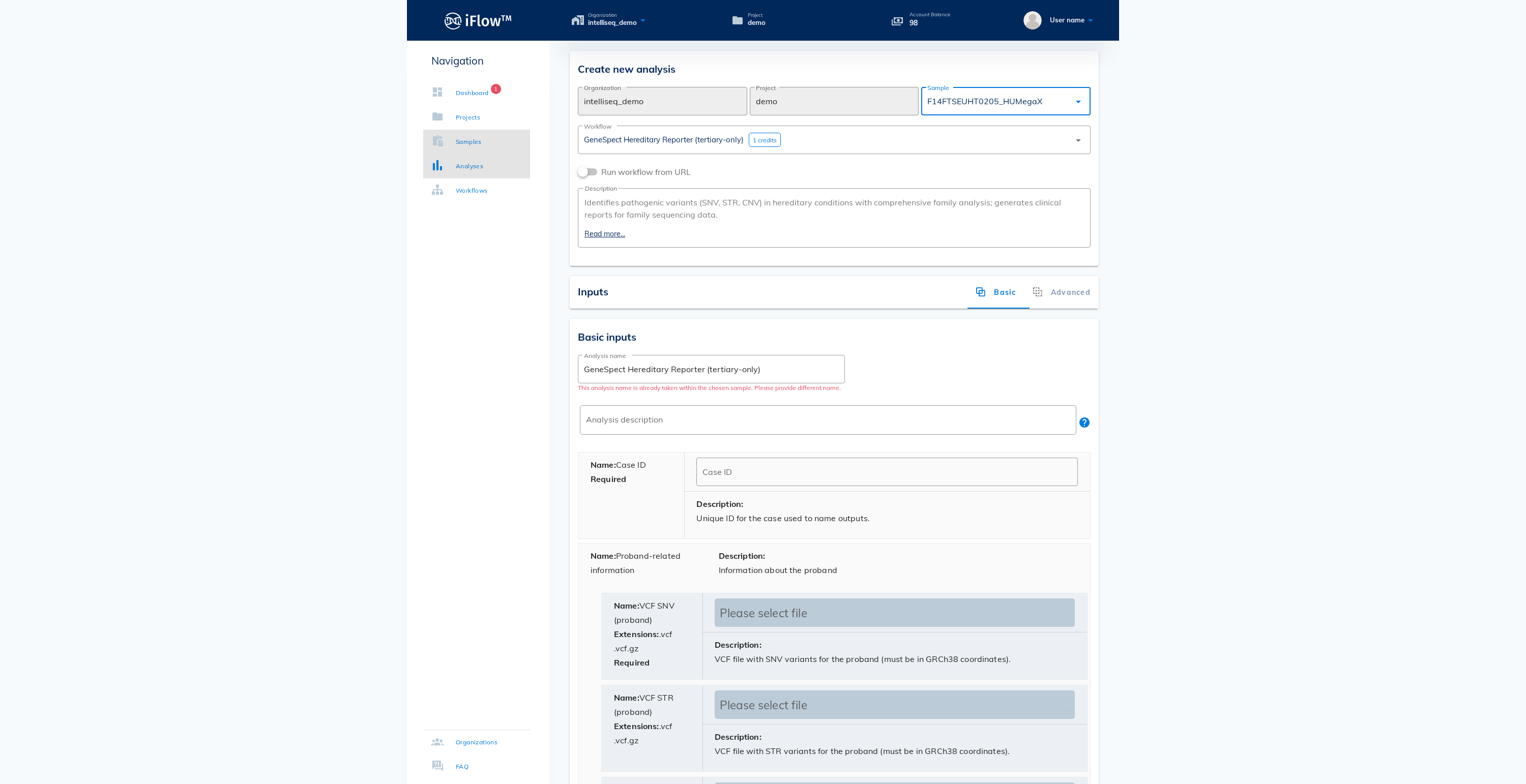
click at [482, 146] on div "Samples" at bounding box center [468, 142] width 26 height 10
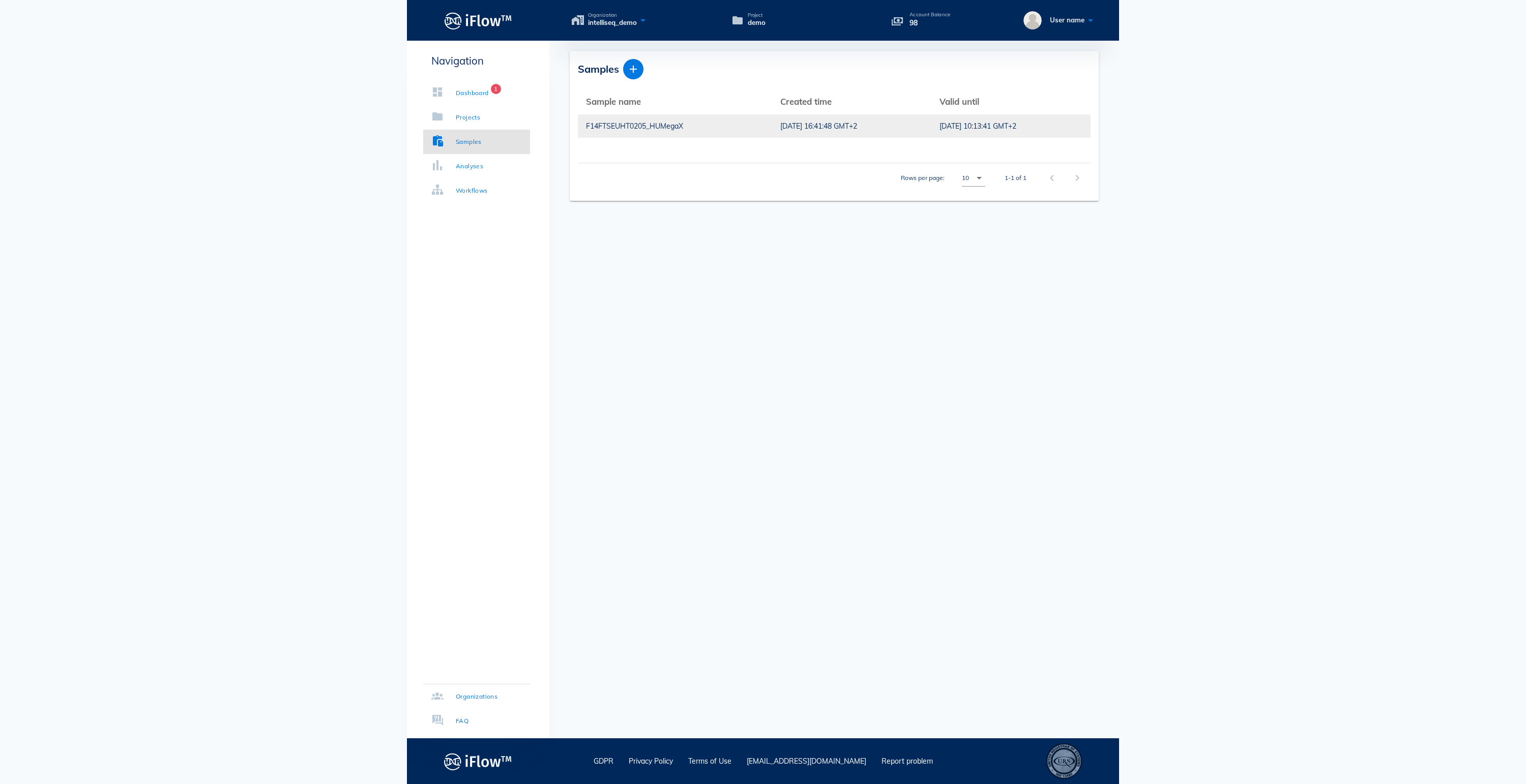
click at [683, 123] on div "F14FTSEUHT0205_HUMegaX" at bounding box center [675, 126] width 178 height 24
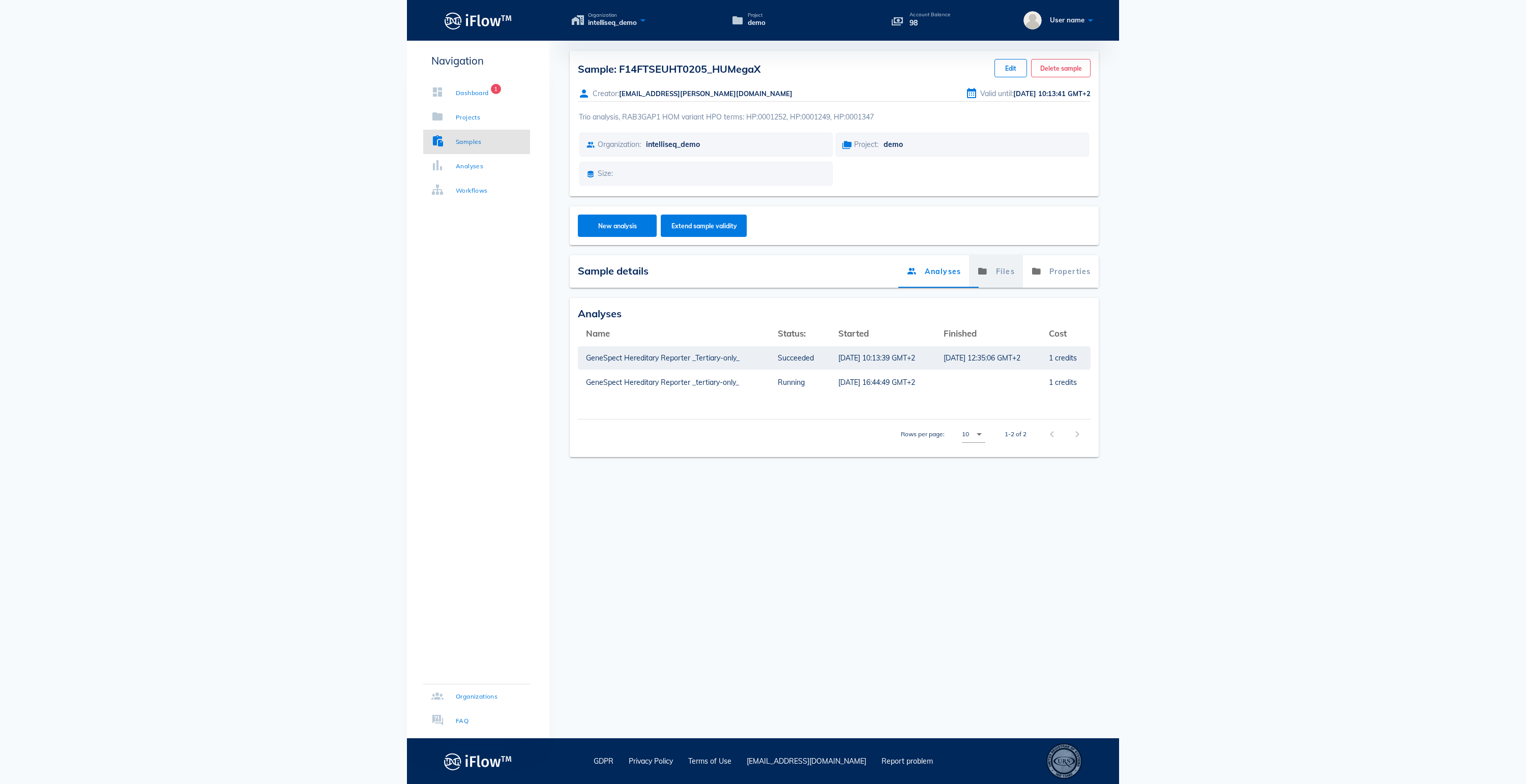
click at [984, 288] on link "Files" at bounding box center [996, 271] width 54 height 33
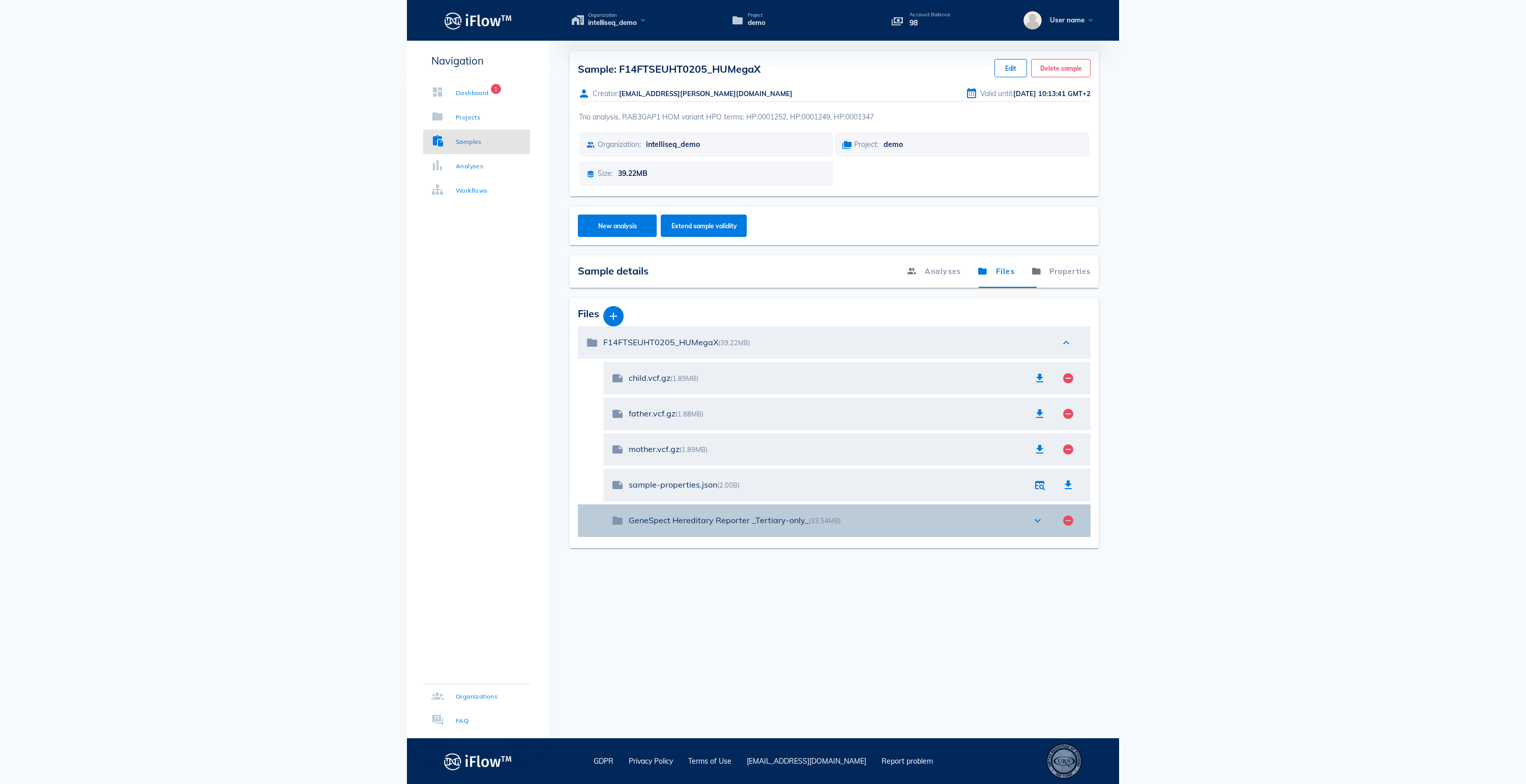
click at [1036, 527] on icon "expand_more" at bounding box center [1038, 521] width 13 height 13
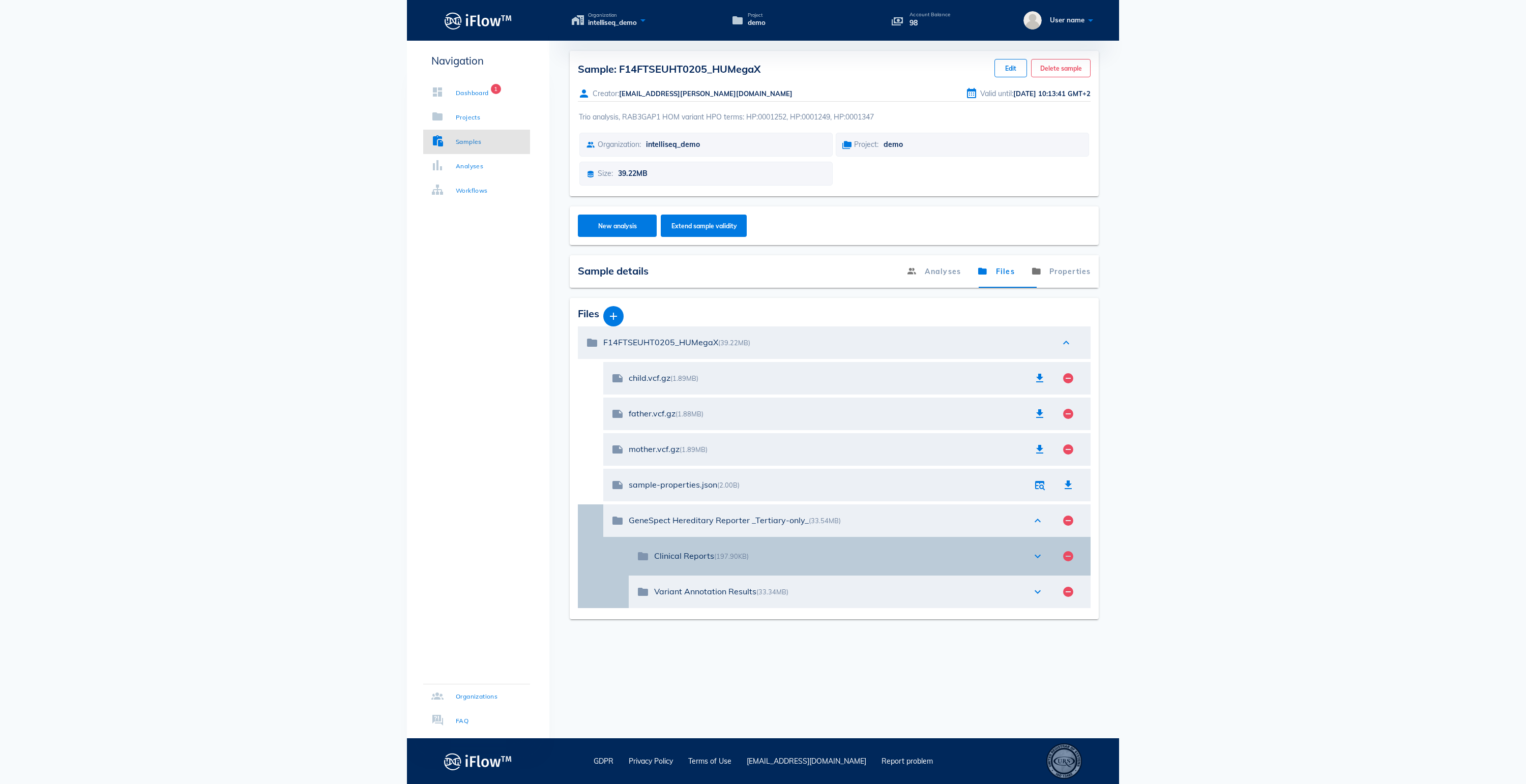
click at [1036, 563] on icon "expand_more" at bounding box center [1038, 556] width 13 height 13
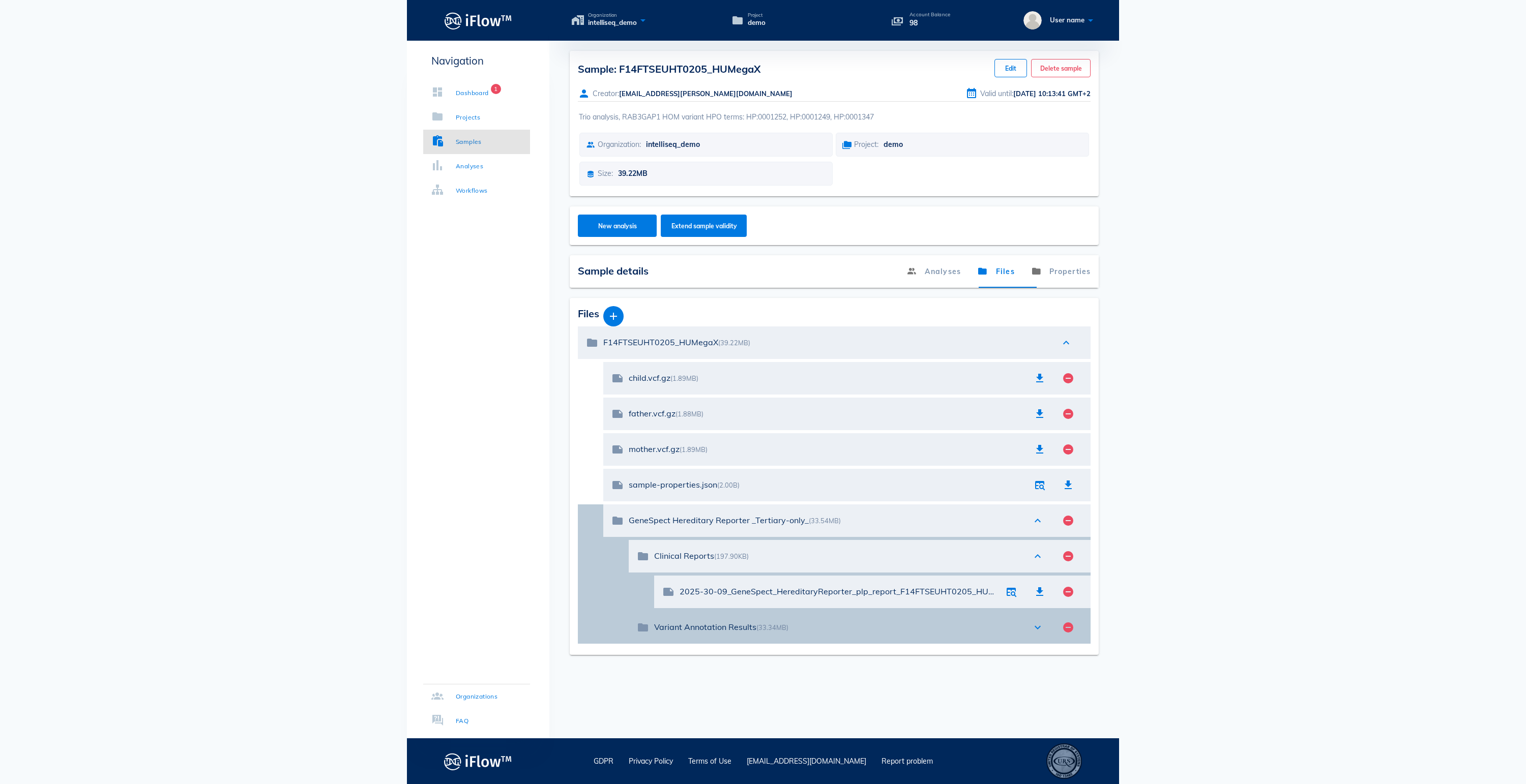
click at [1038, 634] on icon "expand_more" at bounding box center [1038, 627] width 13 height 13
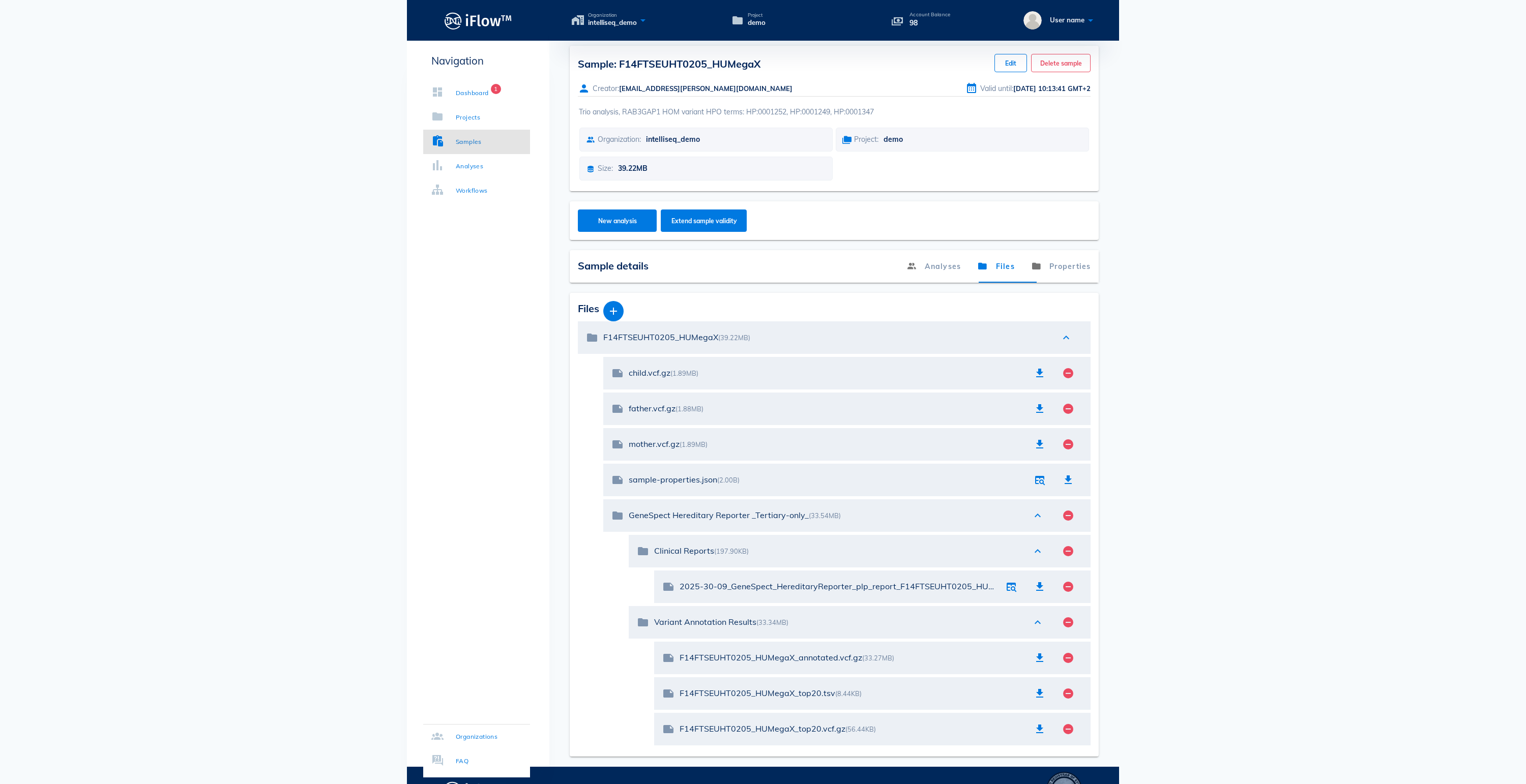
scroll to position [5, 0]
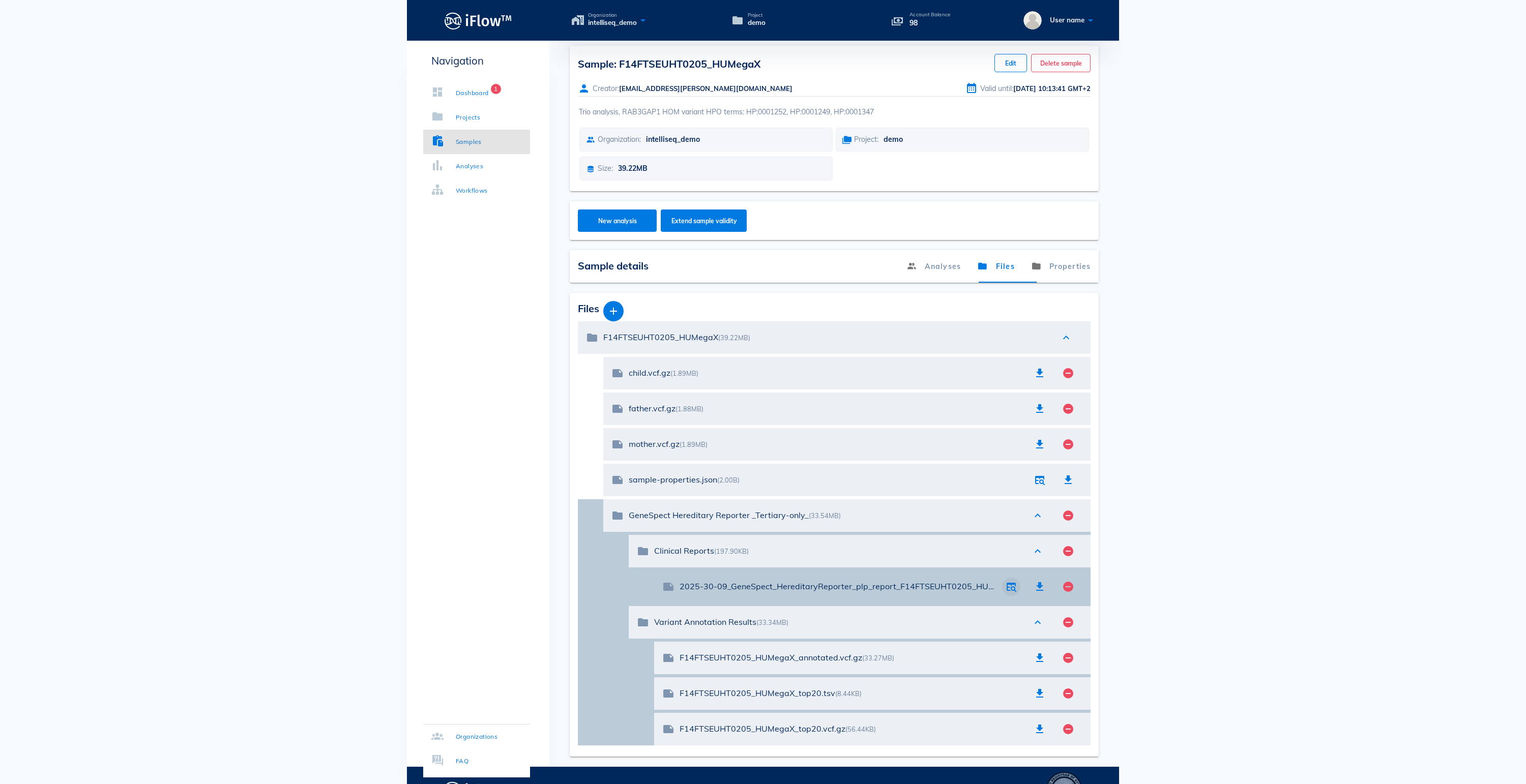
click at [1011, 593] on icon "button" at bounding box center [1011, 587] width 13 height 13
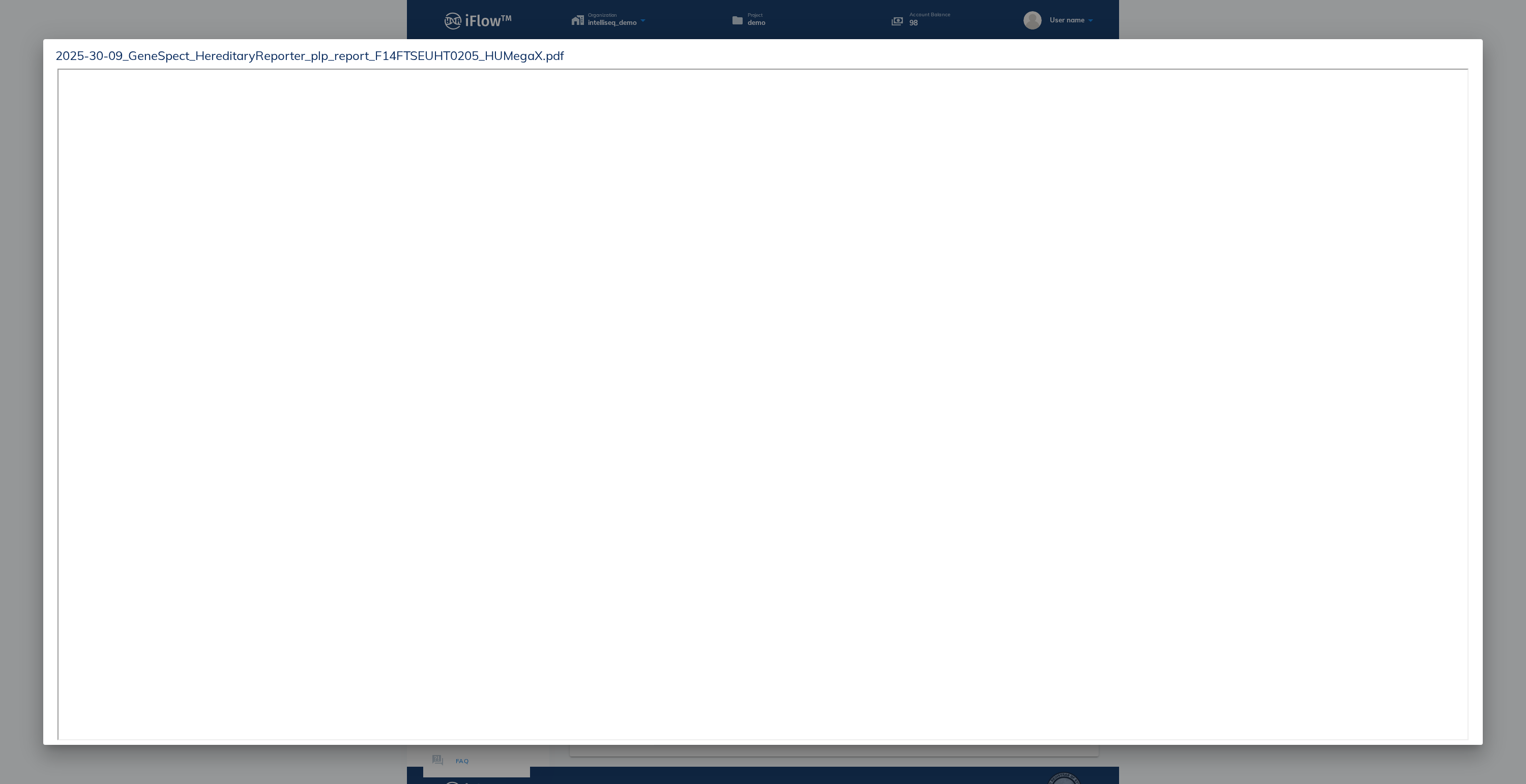
click at [1521, 311] on div at bounding box center [763, 392] width 1526 height 784
